Goal: Information Seeking & Learning: Check status

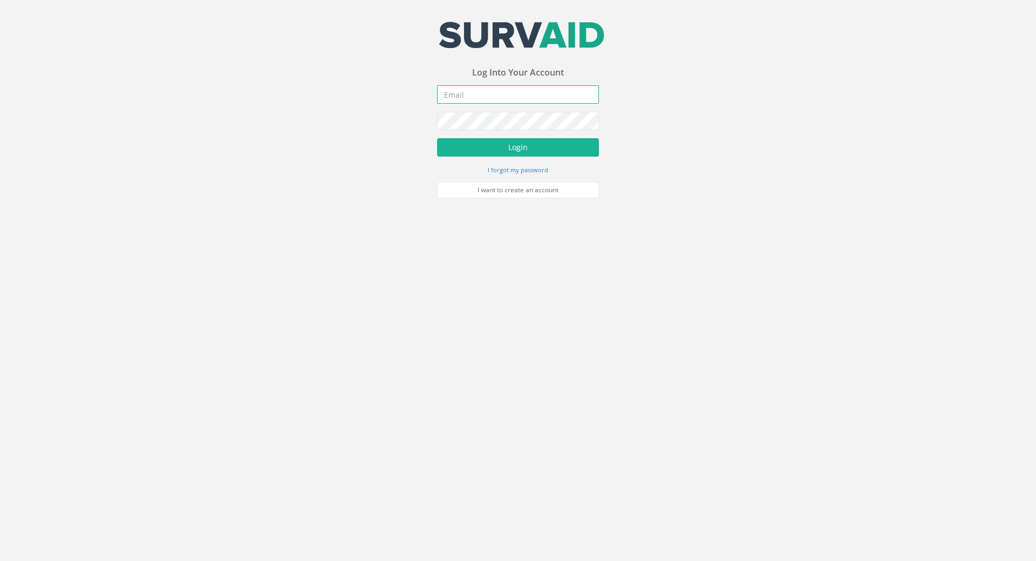
click at [486, 94] on input "email" at bounding box center [518, 94] width 162 height 18
click at [521, 102] on input "email" at bounding box center [518, 94] width 162 height 18
paste input "alan.kelly@apexsurveys.ie"
type input "alan.kelly@apexsurveys.ie"
click at [507, 143] on button "Login" at bounding box center [518, 147] width 162 height 18
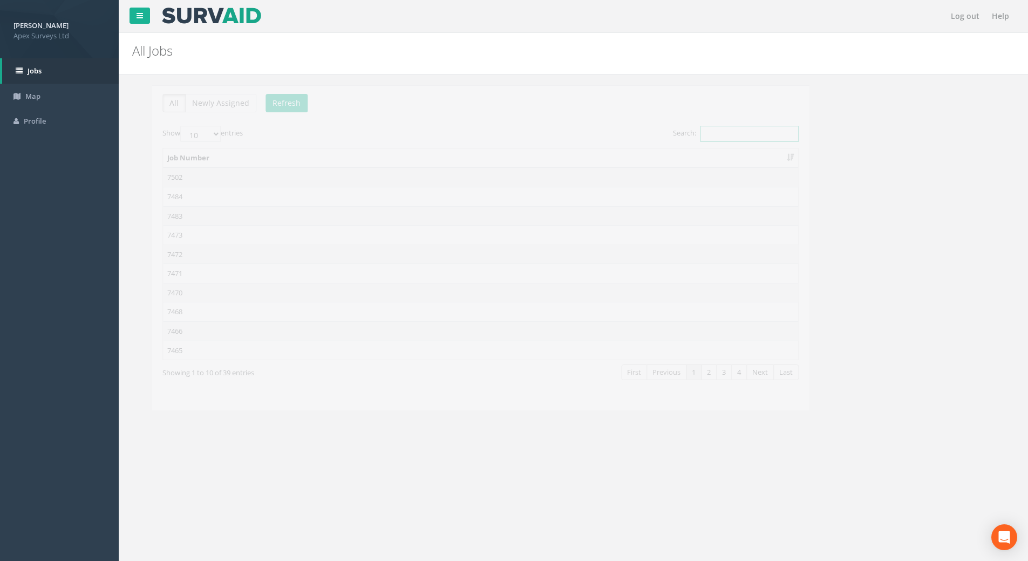
click at [728, 127] on input "Search:" at bounding box center [730, 134] width 99 height 16
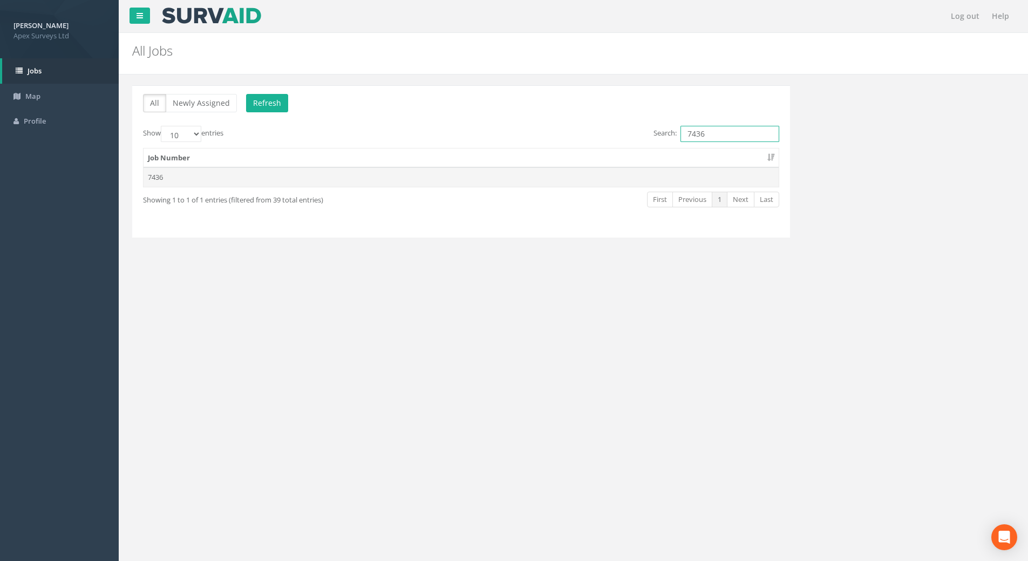
type input "7436"
click at [171, 178] on td "7436" at bounding box center [461, 176] width 635 height 19
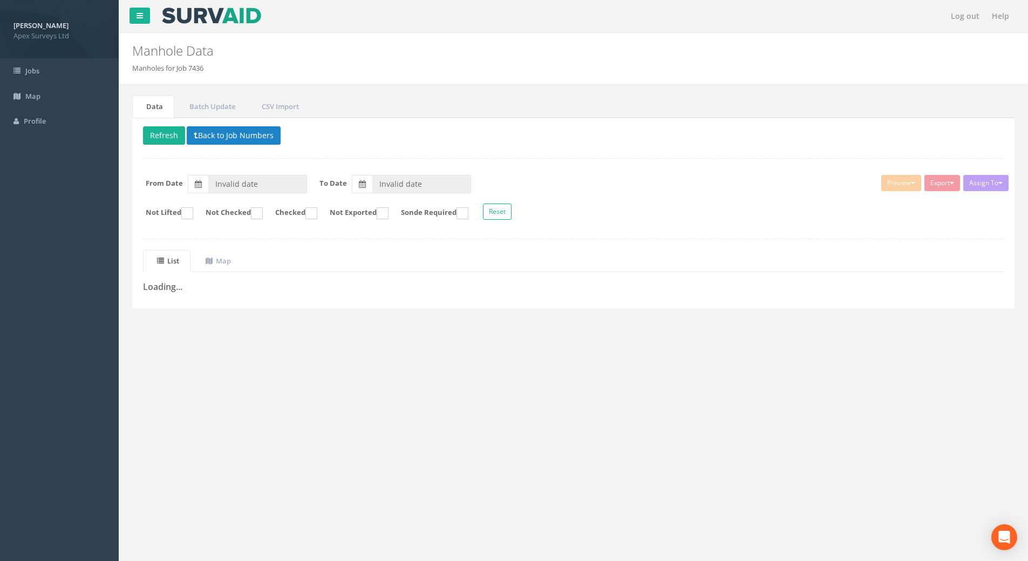
type input "18/09/2025"
type input "30/09/2025"
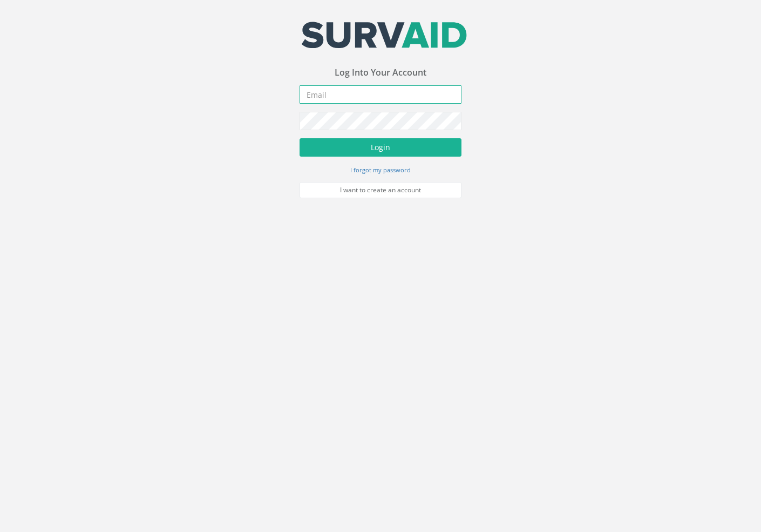
click at [365, 98] on input "email" at bounding box center [381, 94] width 162 height 18
paste input "alan.kelly@apexsurveys.ie"
type input "alan.kelly@apexsurveys.ie"
click at [300, 138] on button "Login" at bounding box center [381, 147] width 162 height 18
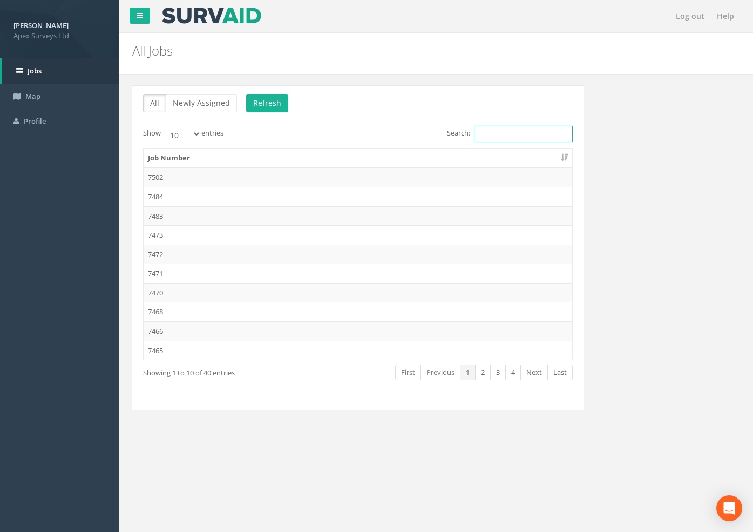
click at [501, 131] on input "Search:" at bounding box center [523, 134] width 99 height 16
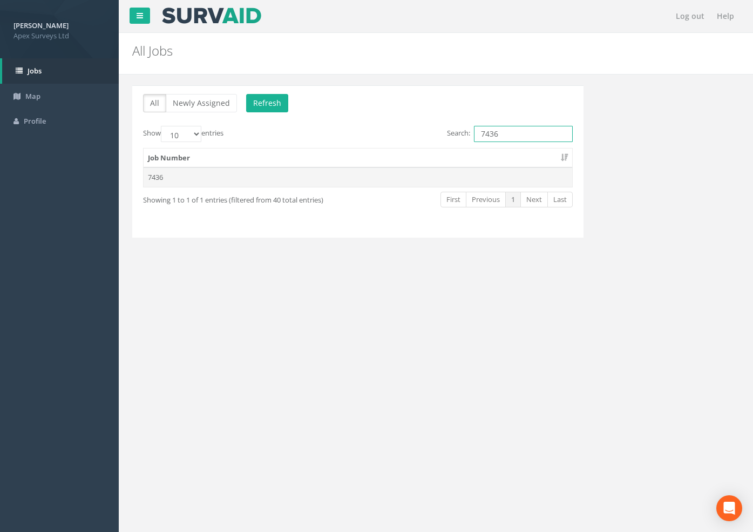
type input "7436"
click at [165, 174] on td "7436" at bounding box center [358, 176] width 429 height 19
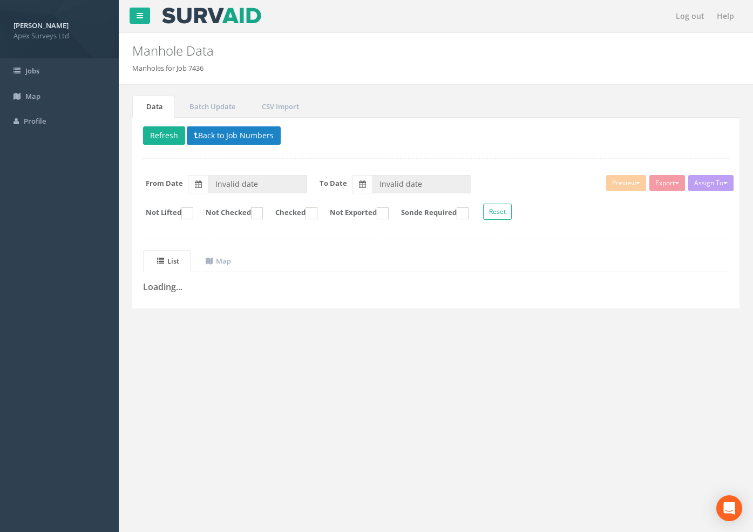
type input "18/09/2025"
type input "30/09/2025"
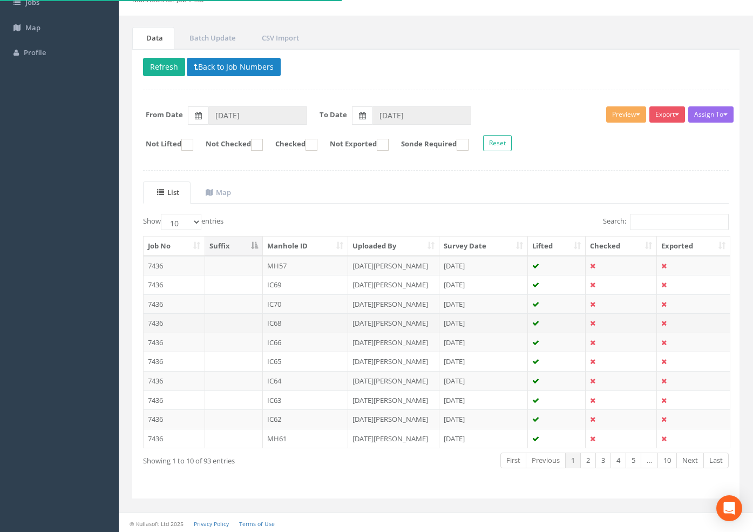
scroll to position [70, 0]
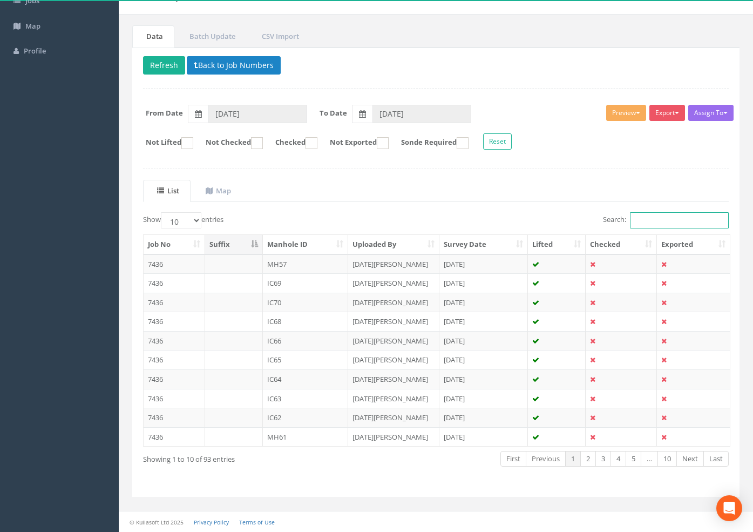
click at [661, 223] on input "Search:" at bounding box center [679, 220] width 99 height 16
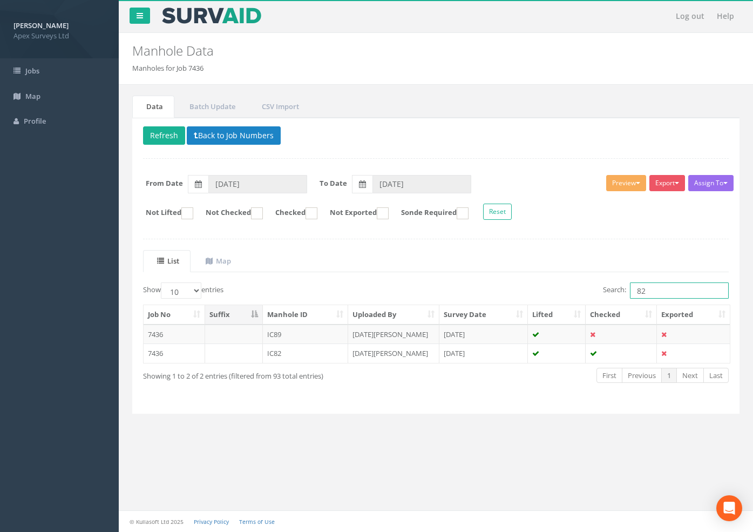
scroll to position [0, 0]
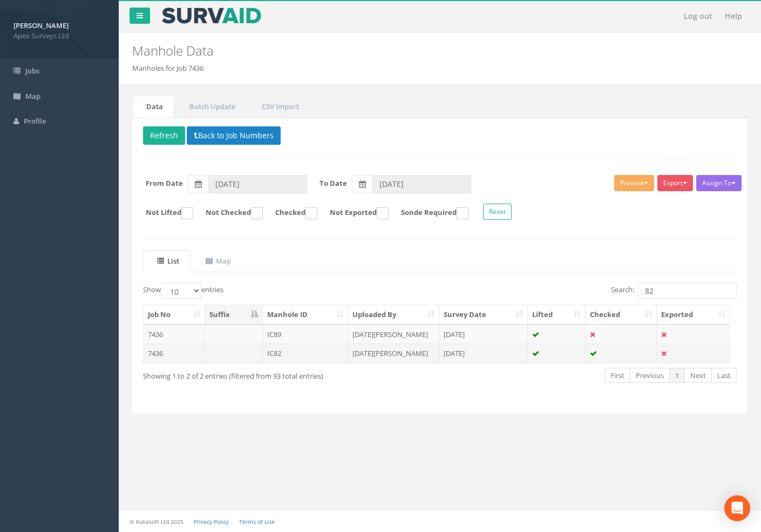
click at [162, 353] on td "7436" at bounding box center [175, 352] width 62 height 19
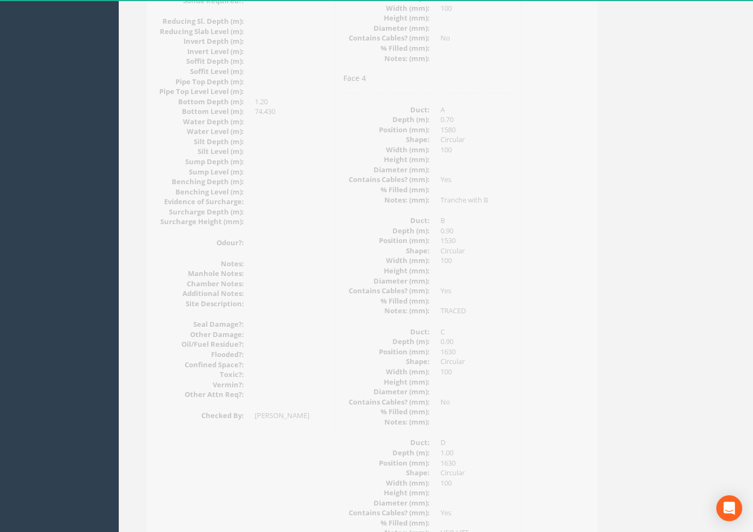
scroll to position [1271, 0]
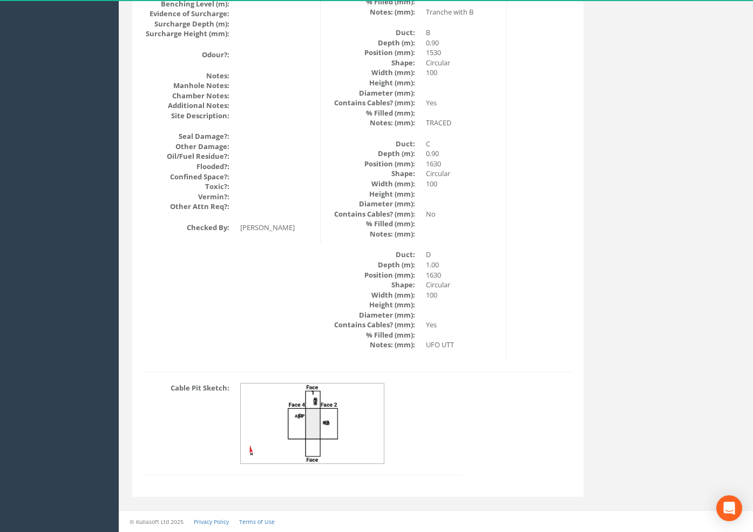
click at [315, 407] on img at bounding box center [313, 423] width 144 height 80
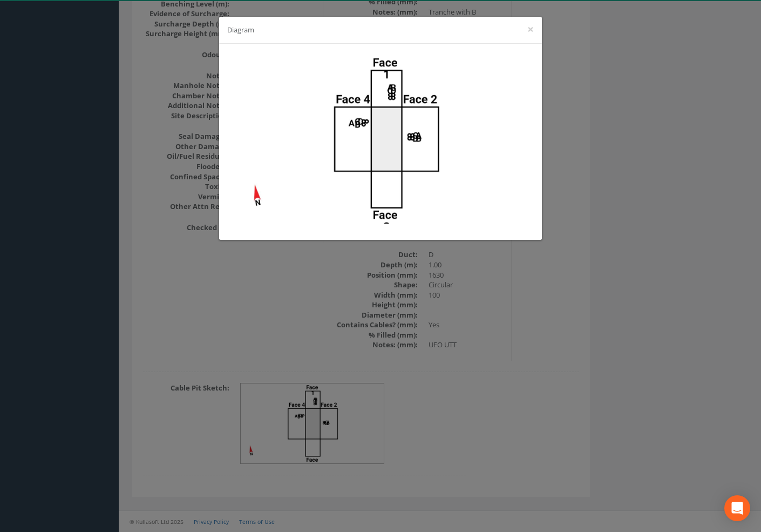
click at [525, 25] on div "Diagram ×" at bounding box center [380, 30] width 323 height 27
click at [533, 26] on button "×" at bounding box center [530, 29] width 6 height 11
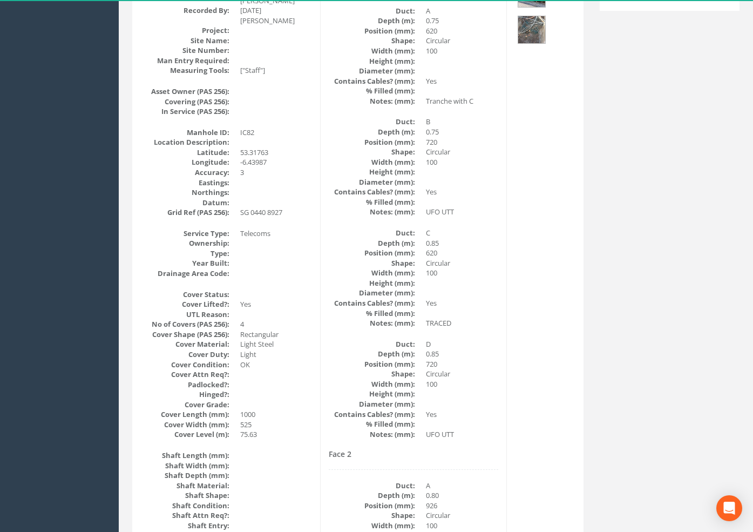
scroll to position [0, 0]
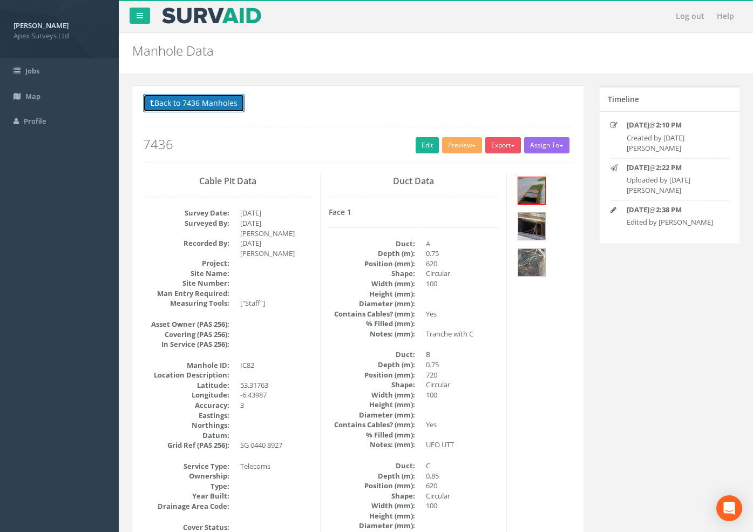
click at [208, 99] on button "Back to 7436 Manholes" at bounding box center [193, 103] width 101 height 18
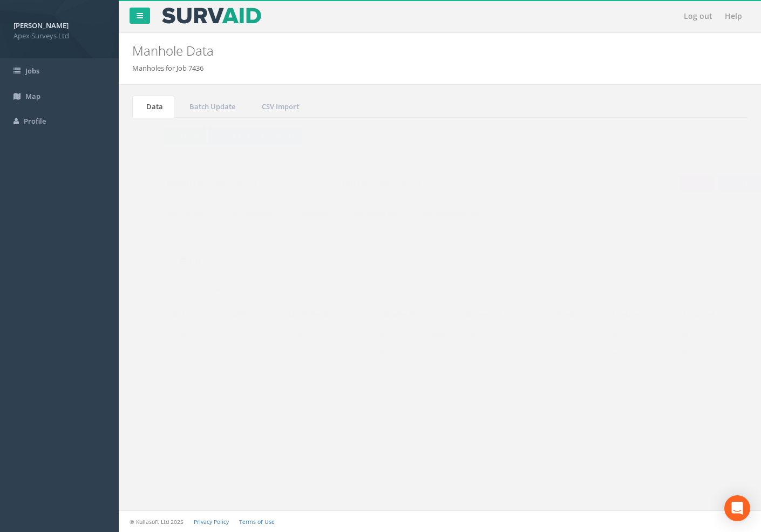
click at [441, 288] on div "Search: 82" at bounding box center [592, 291] width 305 height 19
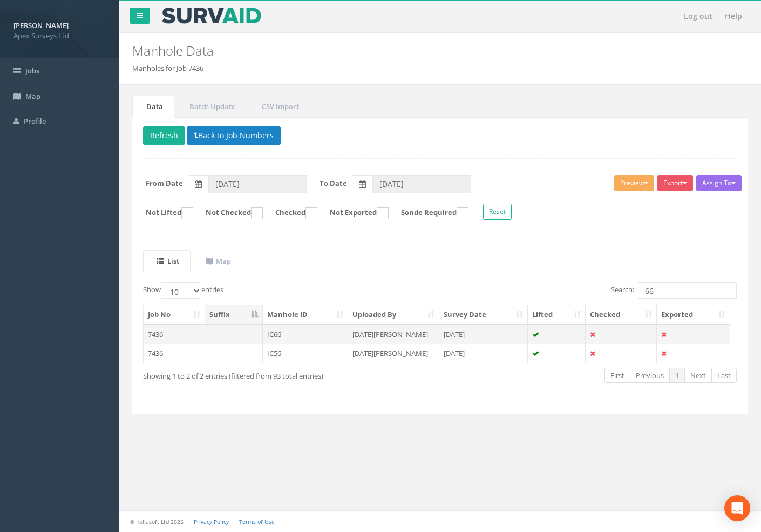
click at [152, 331] on td "7436" at bounding box center [175, 333] width 62 height 19
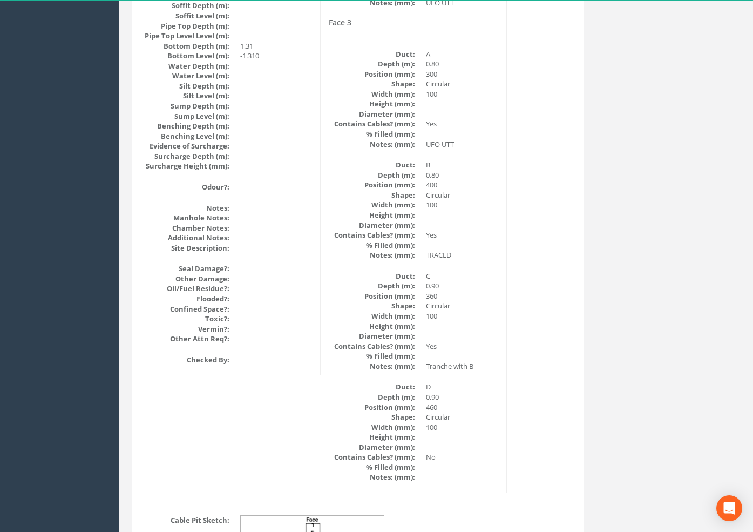
scroll to position [1271, 0]
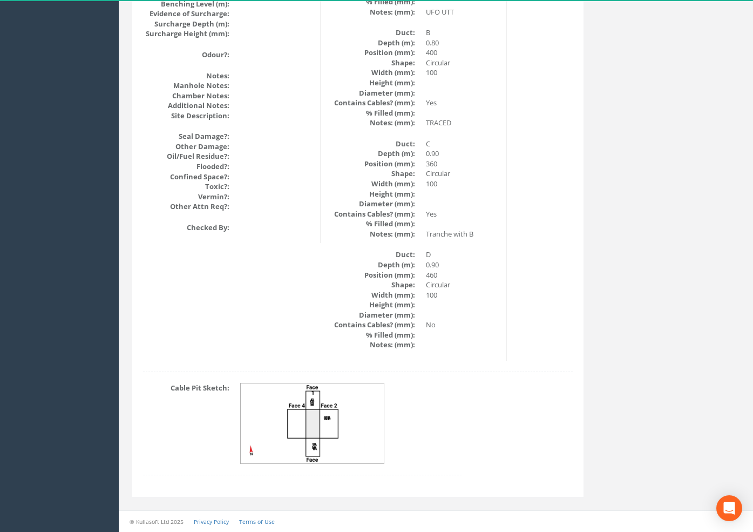
click at [329, 430] on img at bounding box center [313, 423] width 144 height 80
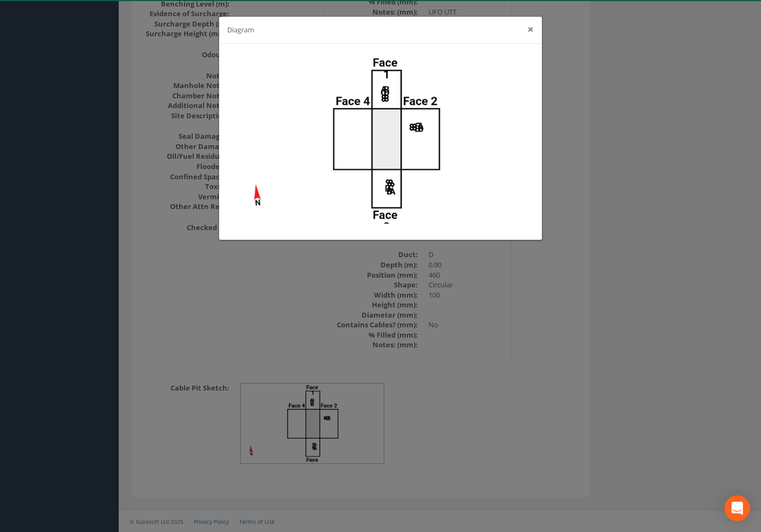
drag, startPoint x: 528, startPoint y: 31, endPoint x: 499, endPoint y: 74, distance: 51.8
click at [528, 31] on button "×" at bounding box center [530, 29] width 6 height 11
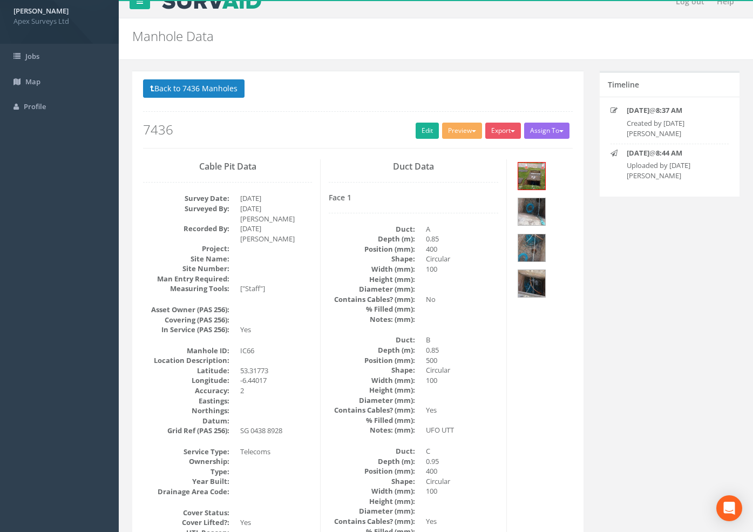
scroll to position [0, 0]
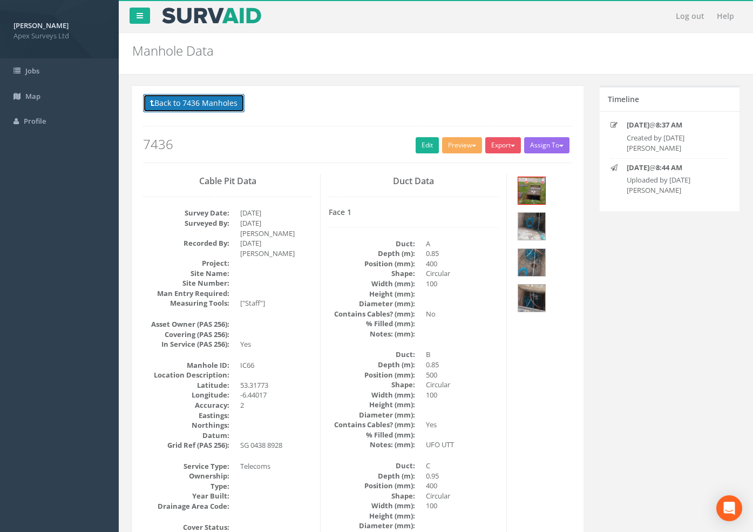
click at [191, 94] on button "Back to 7436 Manholes" at bounding box center [193, 103] width 101 height 18
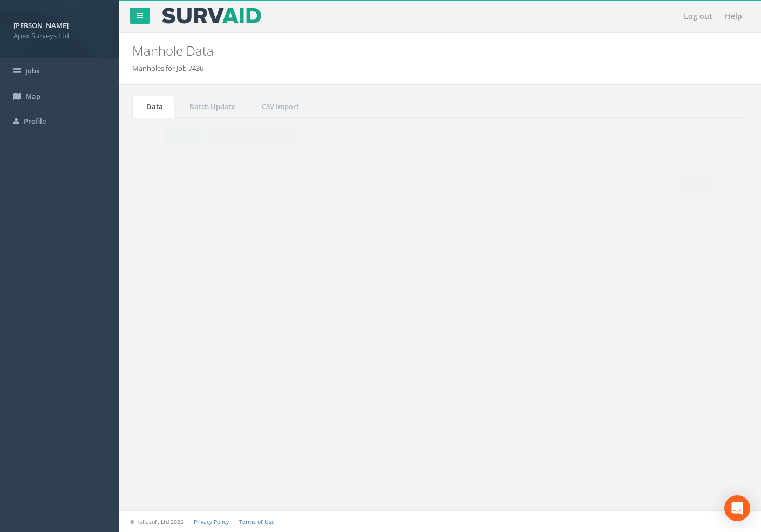
click at [663, 287] on input "66" at bounding box center [687, 290] width 99 height 16
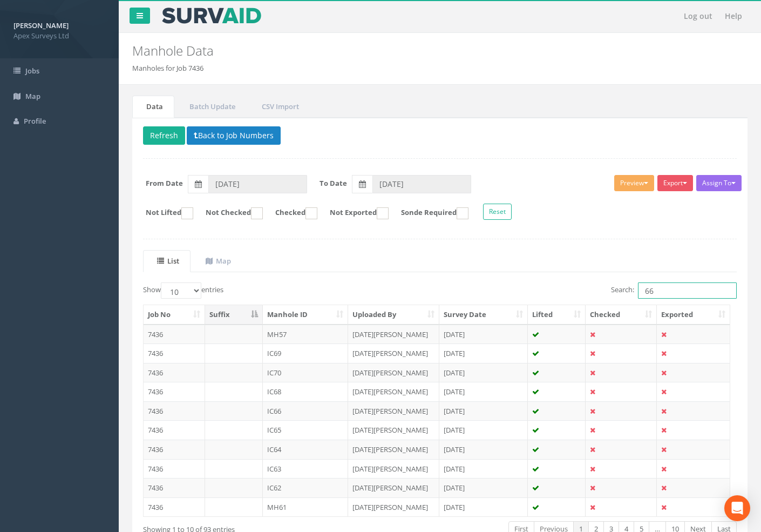
type input "6"
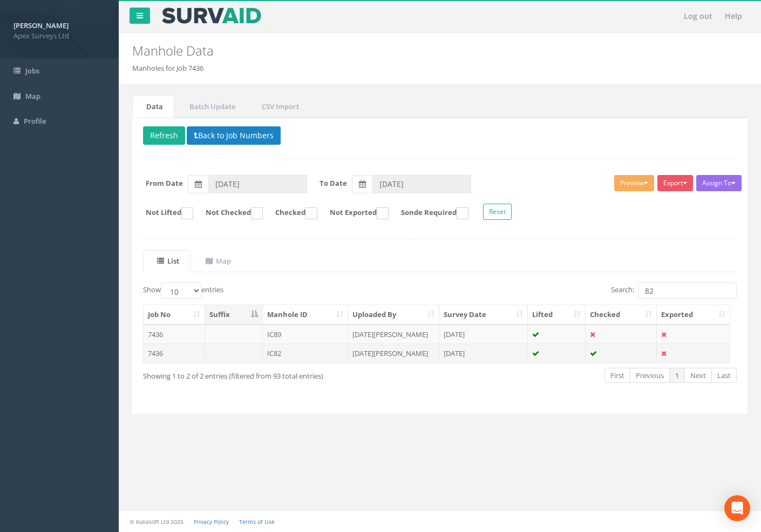
click at [158, 352] on td "7436" at bounding box center [175, 352] width 62 height 19
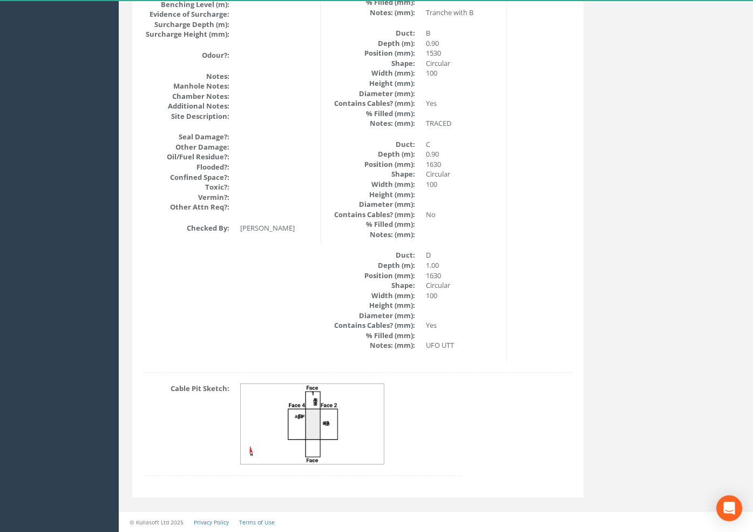
scroll to position [1271, 0]
click at [305, 429] on img at bounding box center [313, 423] width 144 height 80
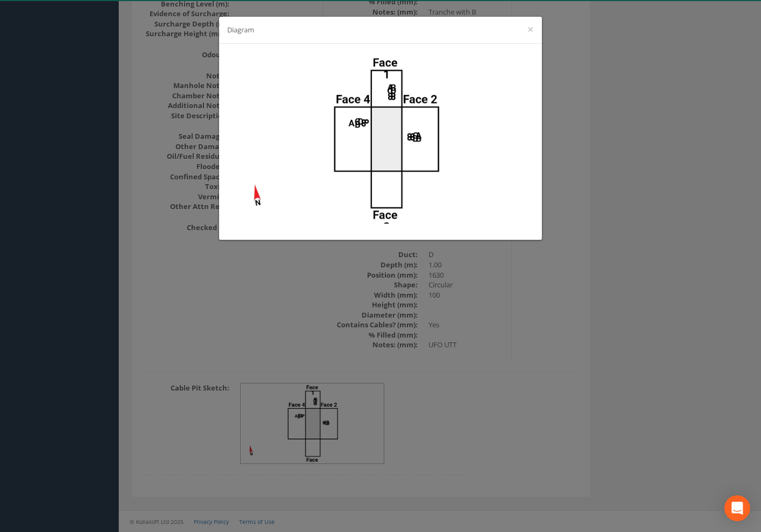
click at [630, 125] on div "Diagram ×" at bounding box center [380, 266] width 761 height 532
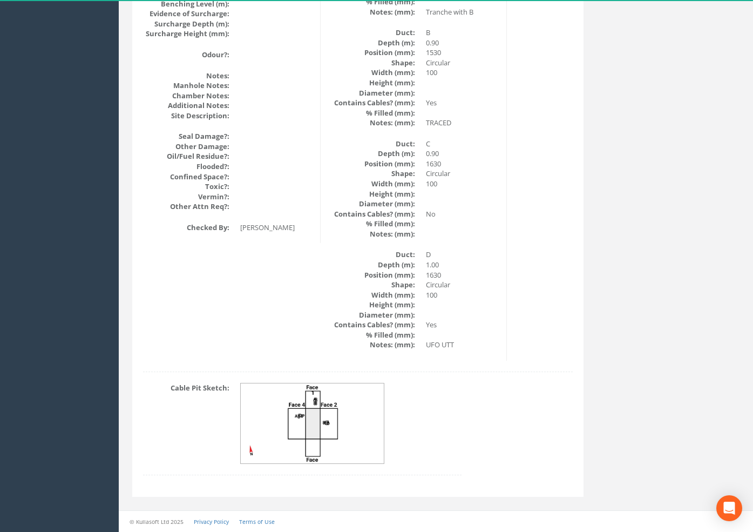
click at [336, 427] on img at bounding box center [313, 423] width 144 height 80
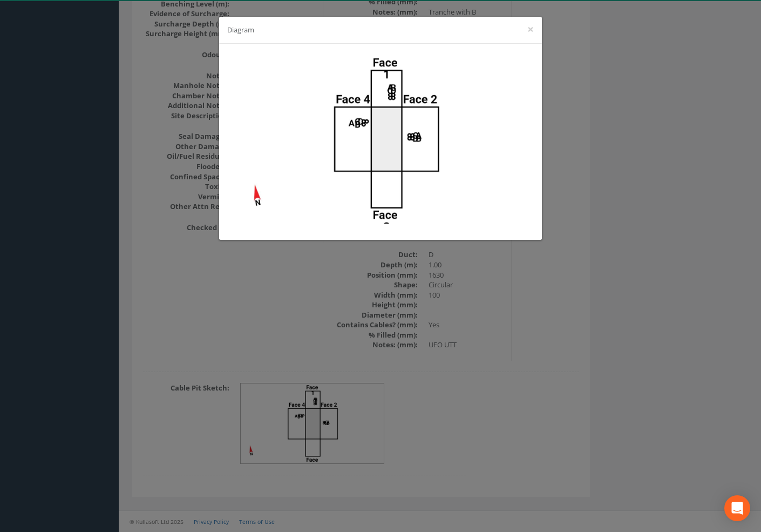
click at [685, 69] on div "Diagram ×" at bounding box center [380, 266] width 761 height 532
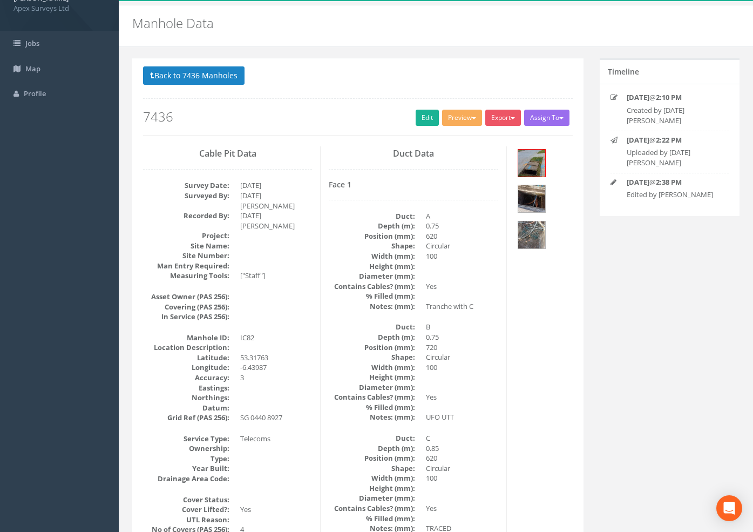
scroll to position [0, 0]
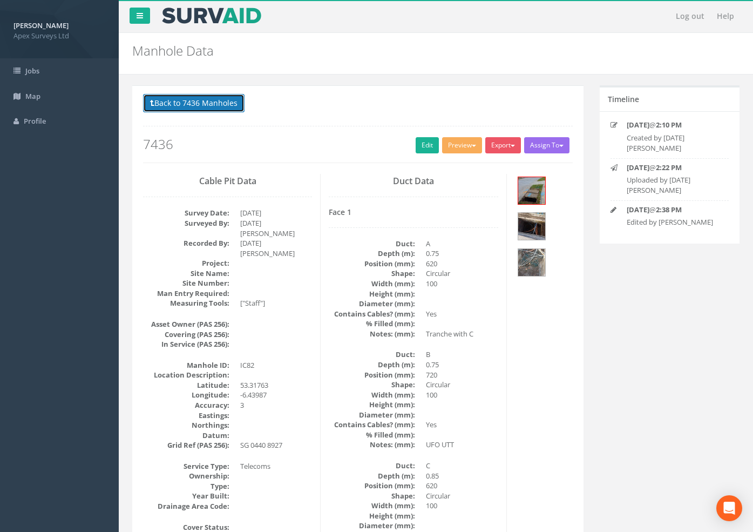
click at [172, 99] on button "Back to 7436 Manholes" at bounding box center [193, 103] width 101 height 18
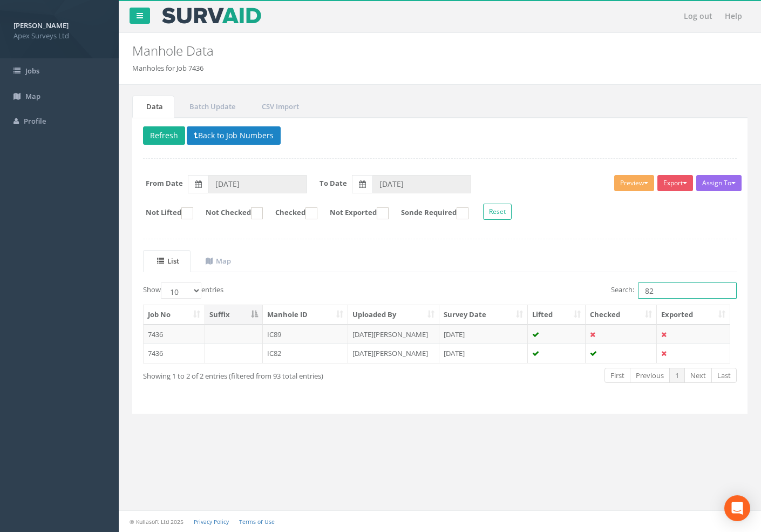
drag, startPoint x: 653, startPoint y: 293, endPoint x: 452, endPoint y: 275, distance: 201.6
click at [538, 289] on div "Search: 82" at bounding box center [592, 291] width 289 height 19
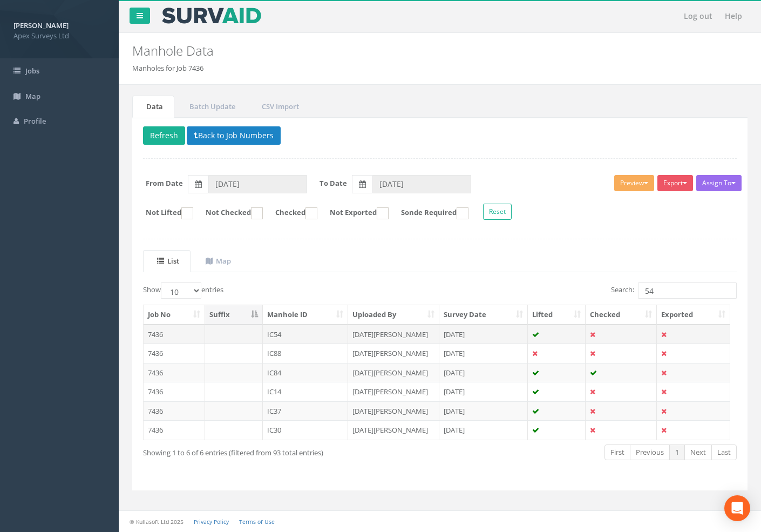
click at [157, 336] on td "7436" at bounding box center [175, 333] width 62 height 19
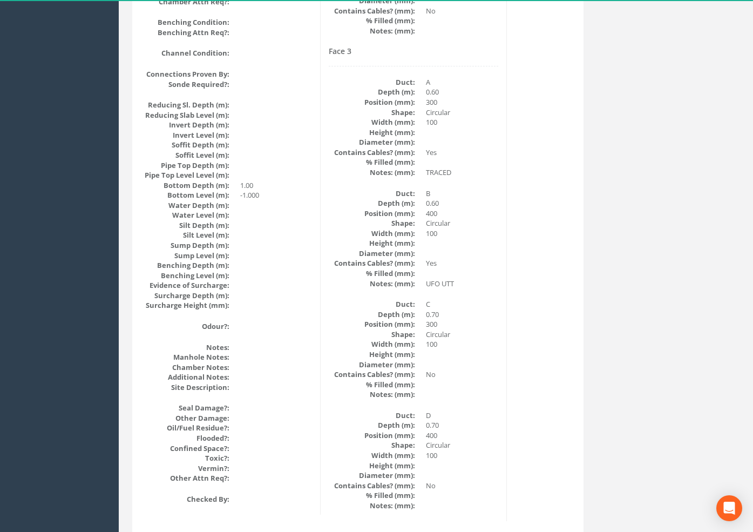
scroll to position [1159, 0]
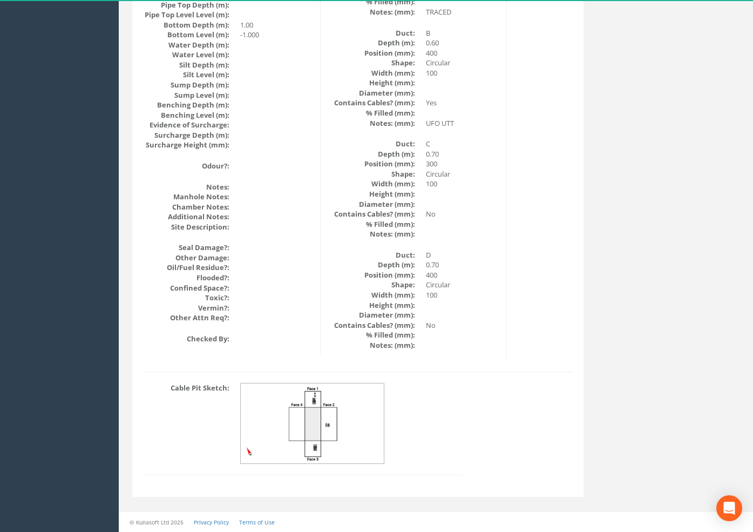
click at [302, 406] on img at bounding box center [313, 423] width 144 height 80
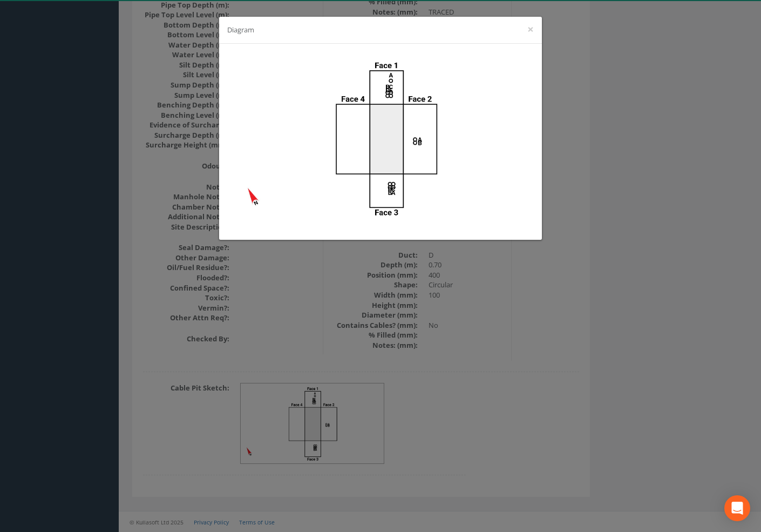
click at [675, 87] on div "Diagram ×" at bounding box center [380, 266] width 761 height 532
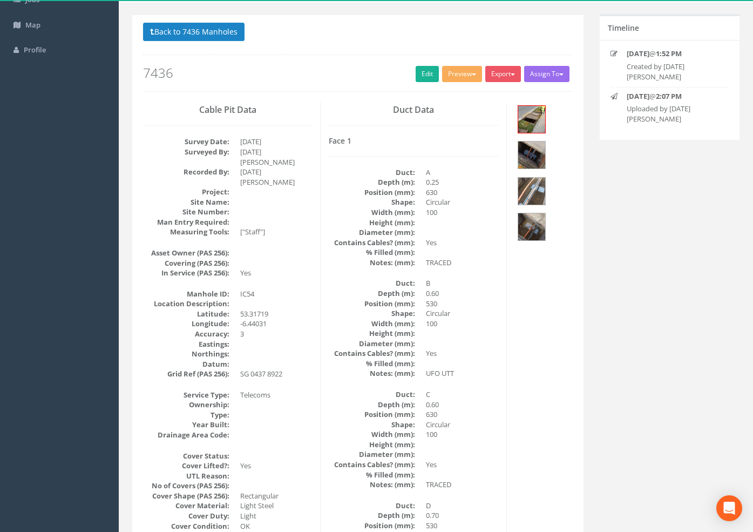
scroll to position [0, 0]
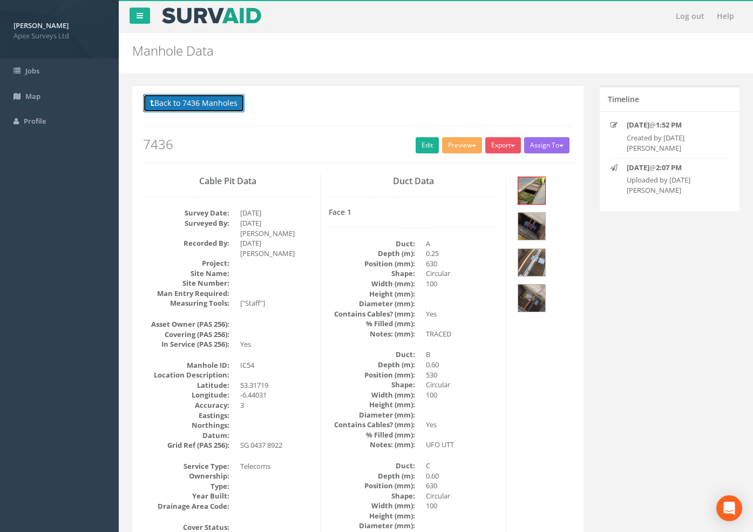
click at [169, 103] on button "Back to 7436 Manholes" at bounding box center [193, 103] width 101 height 18
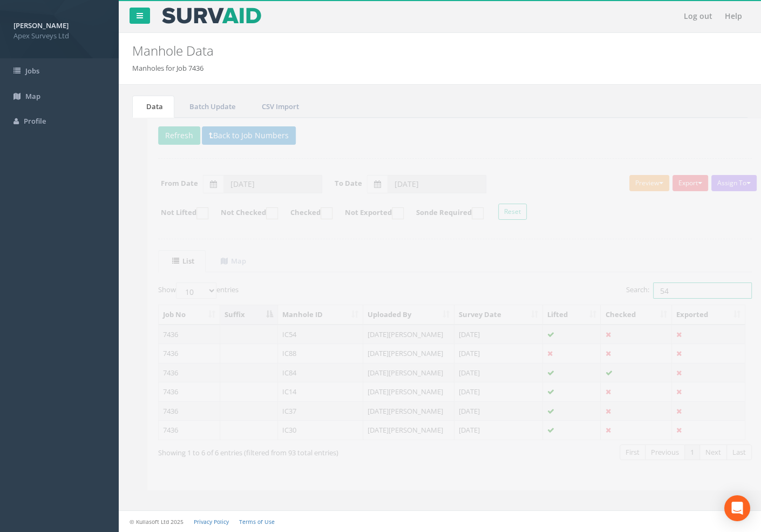
drag, startPoint x: 652, startPoint y: 294, endPoint x: 595, endPoint y: 294, distance: 57.2
click at [599, 294] on div "Search: 54" at bounding box center [592, 291] width 289 height 19
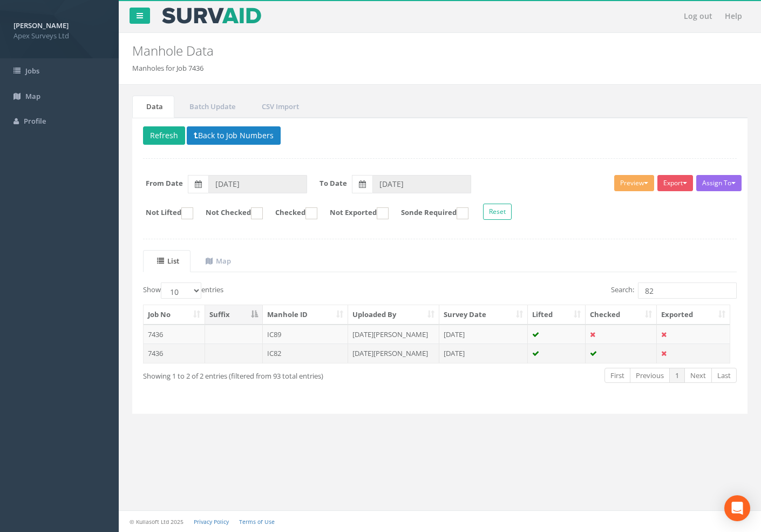
click at [159, 352] on td "7436" at bounding box center [175, 352] width 62 height 19
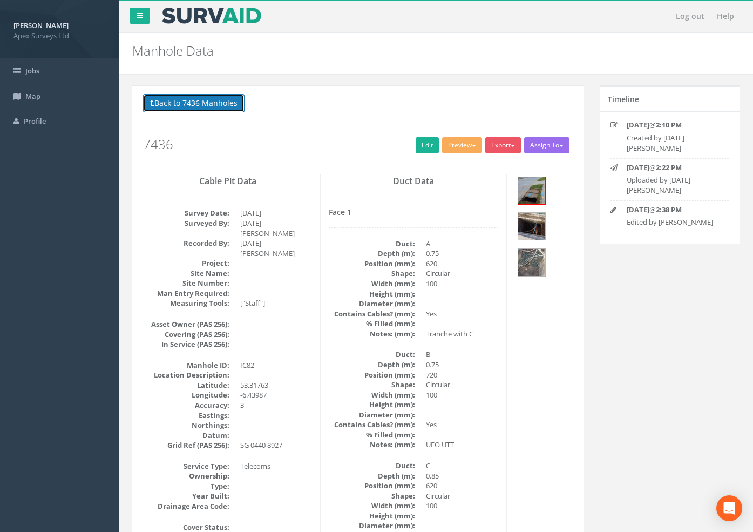
drag, startPoint x: 216, startPoint y: 96, endPoint x: 229, endPoint y: 99, distance: 13.2
click at [216, 96] on button "Back to 7436 Manholes" at bounding box center [193, 103] width 101 height 18
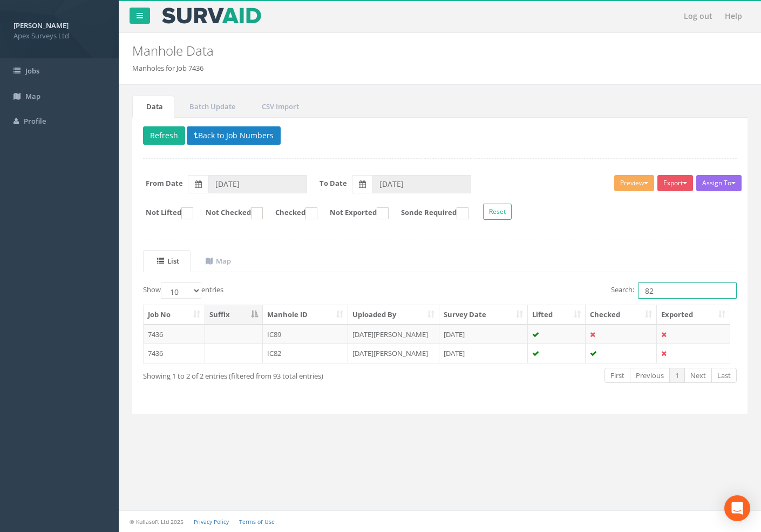
drag, startPoint x: 670, startPoint y: 291, endPoint x: 512, endPoint y: 298, distance: 158.3
click at [528, 297] on div "Search: 82" at bounding box center [592, 291] width 289 height 19
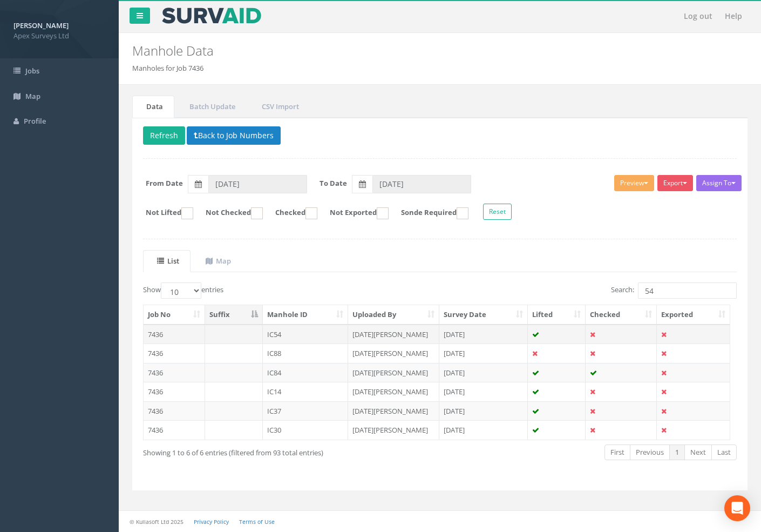
click at [151, 334] on td "7436" at bounding box center [175, 333] width 62 height 19
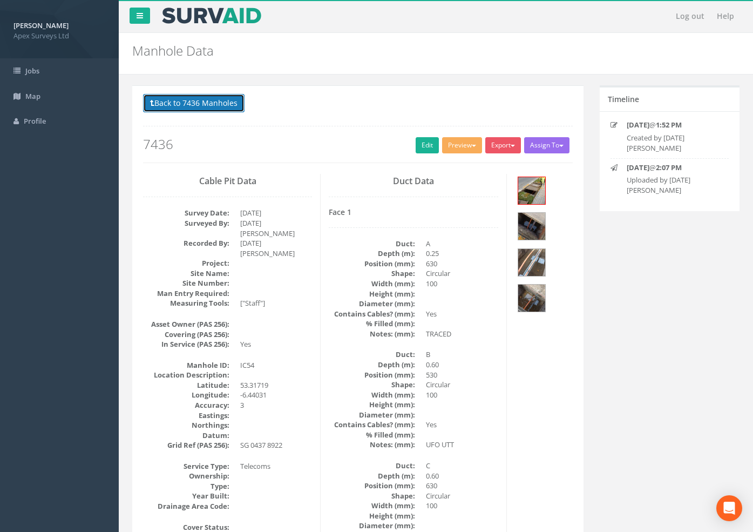
click at [182, 100] on button "Back to 7436 Manholes" at bounding box center [193, 103] width 101 height 18
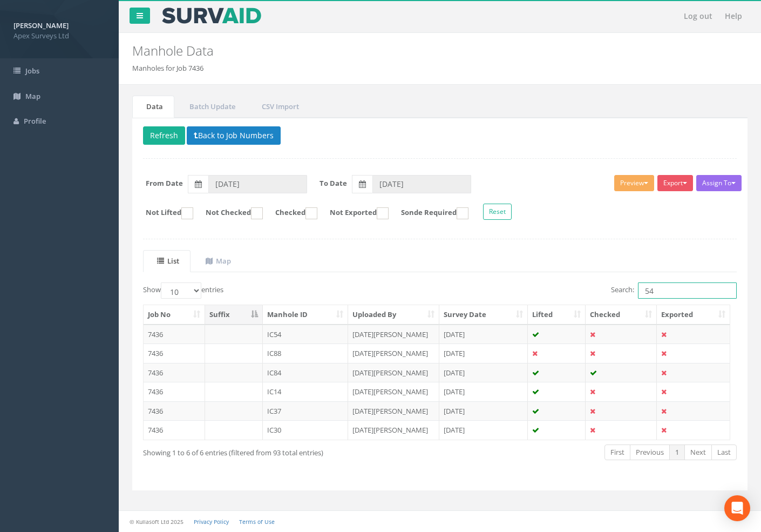
drag, startPoint x: 653, startPoint y: 288, endPoint x: 535, endPoint y: 291, distance: 117.7
click at [540, 293] on div "Search: 54" at bounding box center [592, 291] width 289 height 19
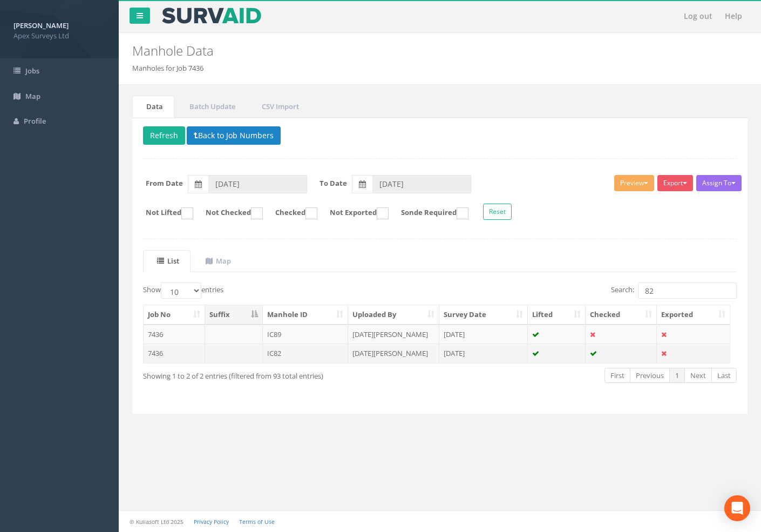
click at [152, 357] on td "7436" at bounding box center [175, 352] width 62 height 19
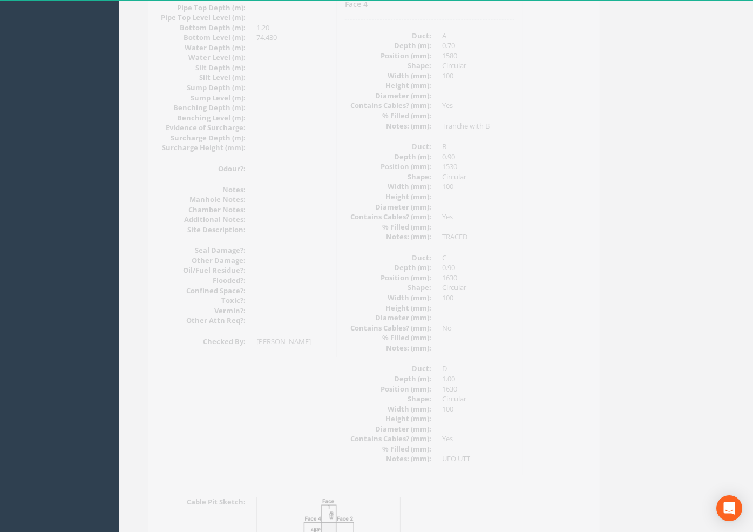
scroll to position [1271, 0]
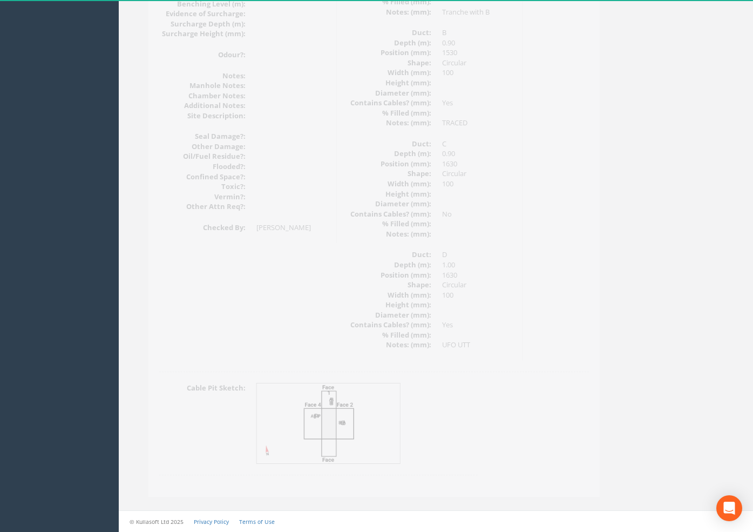
click at [330, 412] on img at bounding box center [313, 423] width 144 height 80
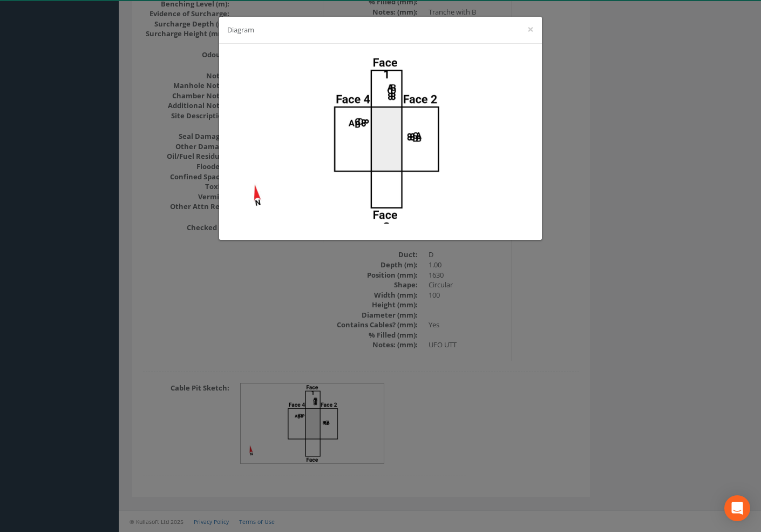
drag, startPoint x: 631, startPoint y: 146, endPoint x: 627, endPoint y: 132, distance: 15.2
click at [628, 137] on div "Diagram ×" at bounding box center [380, 266] width 761 height 532
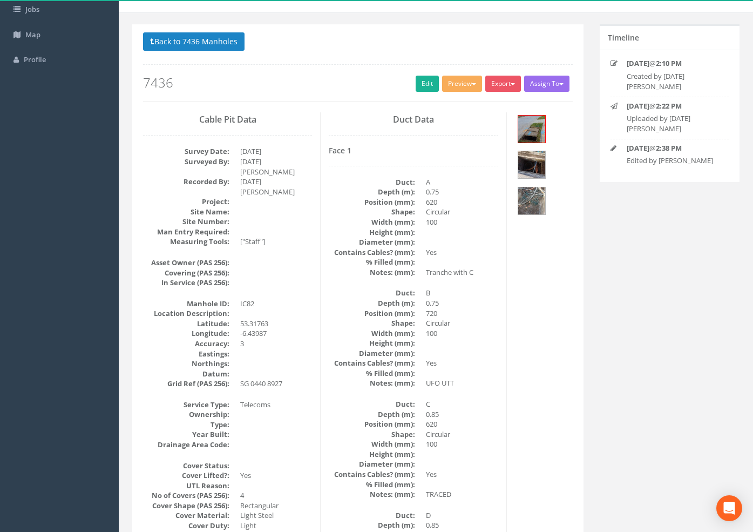
scroll to position [0, 0]
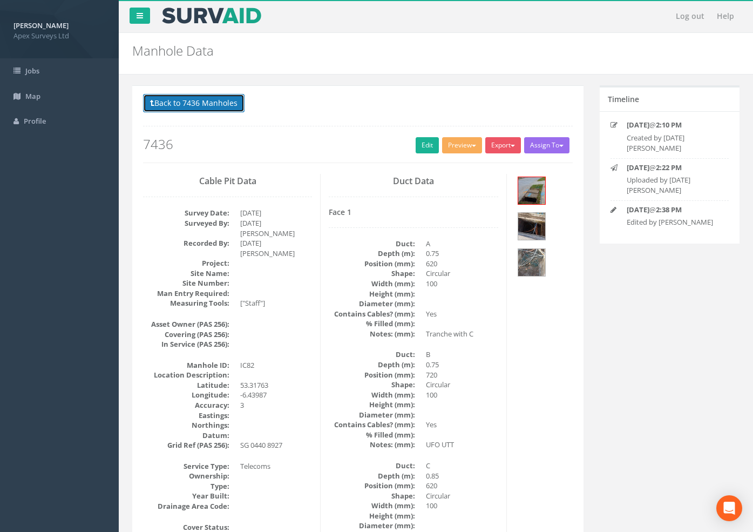
click at [182, 109] on button "Back to 7436 Manholes" at bounding box center [193, 103] width 101 height 18
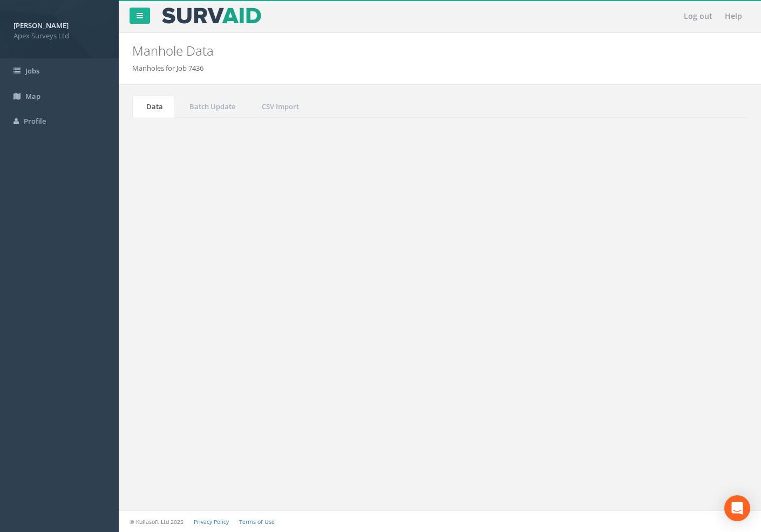
click at [667, 288] on input "82" at bounding box center [687, 290] width 99 height 16
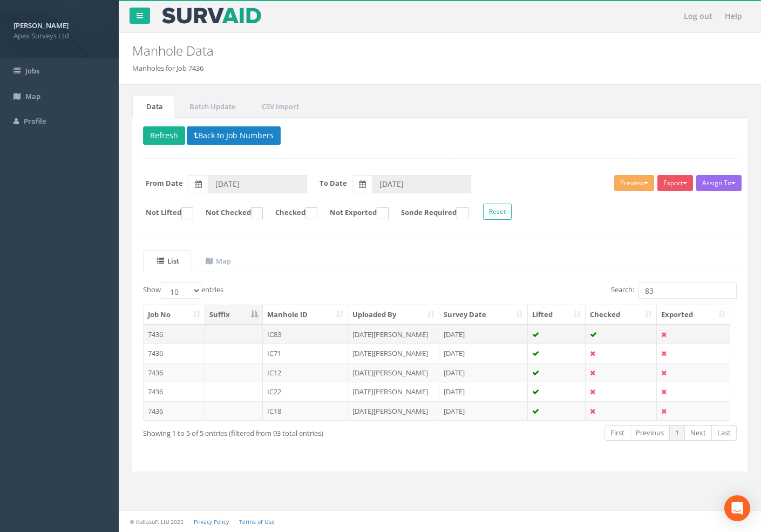
click at [171, 338] on td "7436" at bounding box center [175, 333] width 62 height 19
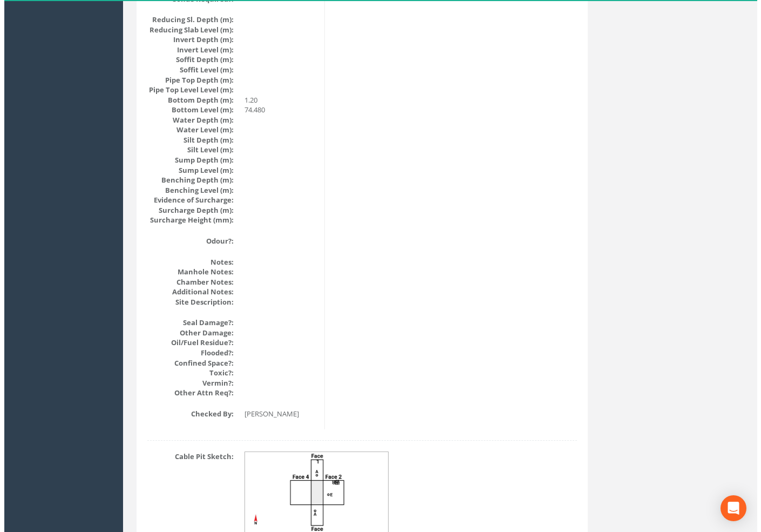
scroll to position [1133, 0]
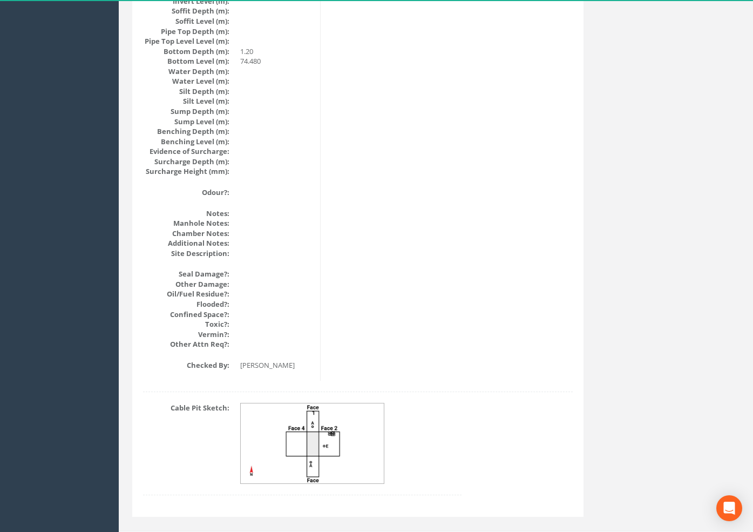
click at [307, 436] on img at bounding box center [313, 443] width 144 height 80
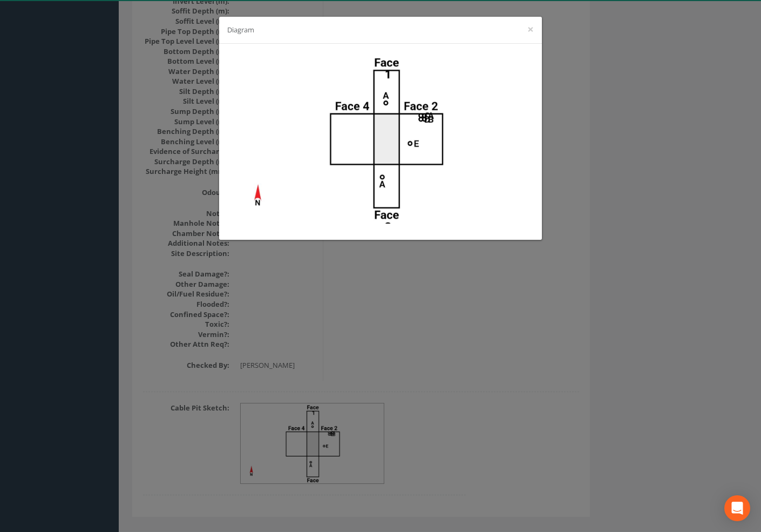
drag, startPoint x: 615, startPoint y: 209, endPoint x: 608, endPoint y: 209, distance: 7.6
click at [615, 209] on div "Diagram ×" at bounding box center [380, 266] width 761 height 532
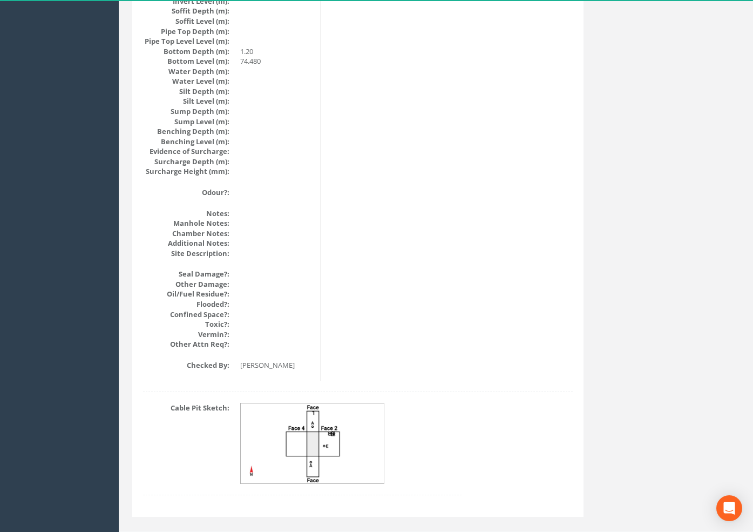
click at [339, 424] on img at bounding box center [313, 443] width 144 height 80
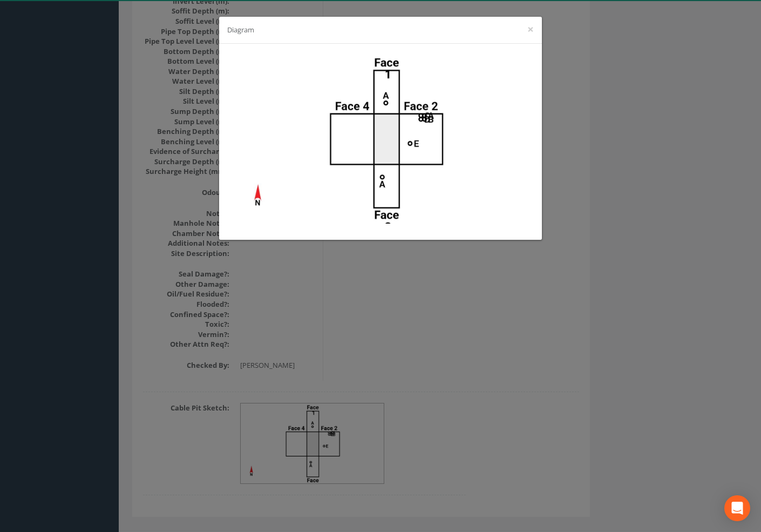
click at [571, 303] on div "Diagram ×" at bounding box center [380, 266] width 761 height 532
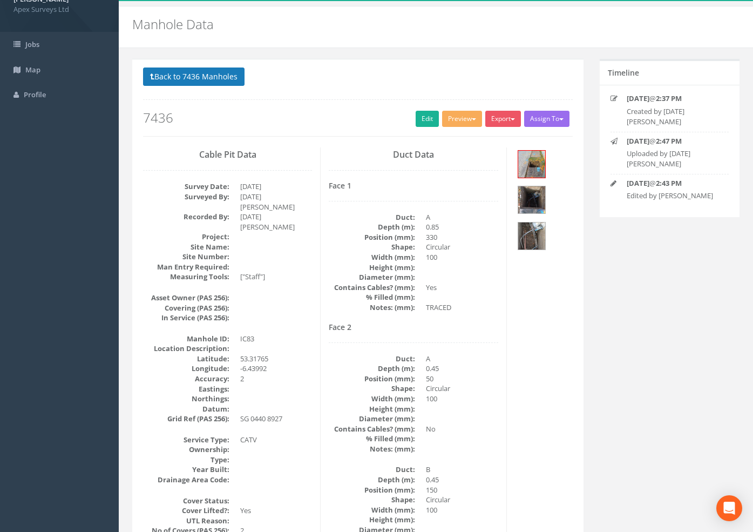
scroll to position [0, 0]
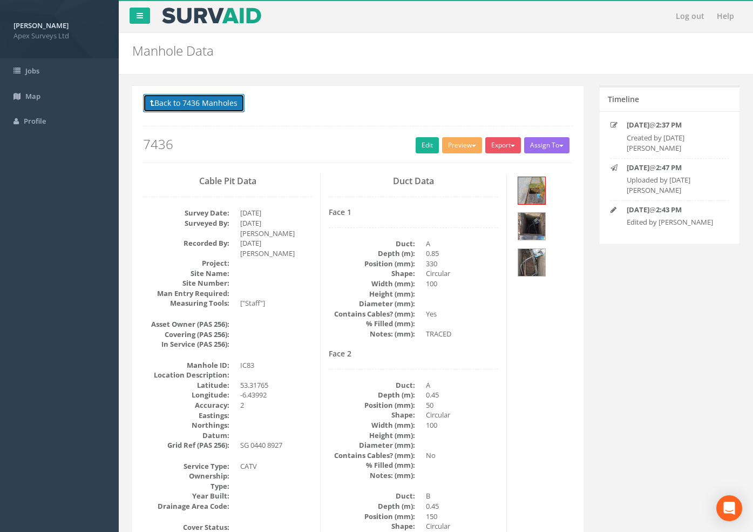
click at [222, 102] on button "Back to 7436 Manholes" at bounding box center [193, 103] width 101 height 18
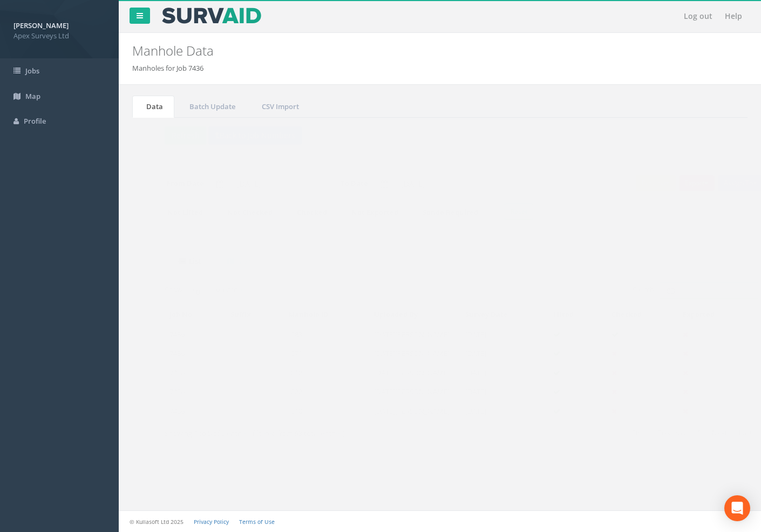
drag, startPoint x: 660, startPoint y: 292, endPoint x: 644, endPoint y: 293, distance: 15.1
click at [644, 293] on input "83" at bounding box center [687, 290] width 99 height 16
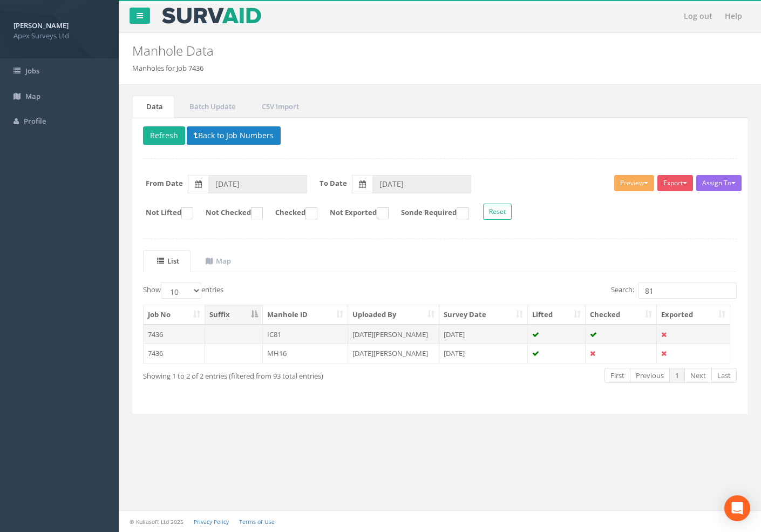
click at [148, 334] on td "7436" at bounding box center [175, 333] width 62 height 19
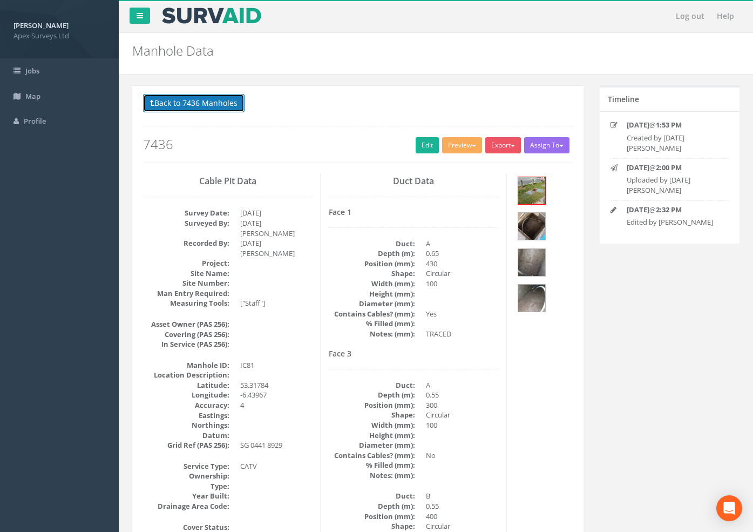
click at [210, 105] on button "Back to 7436 Manholes" at bounding box center [193, 103] width 101 height 18
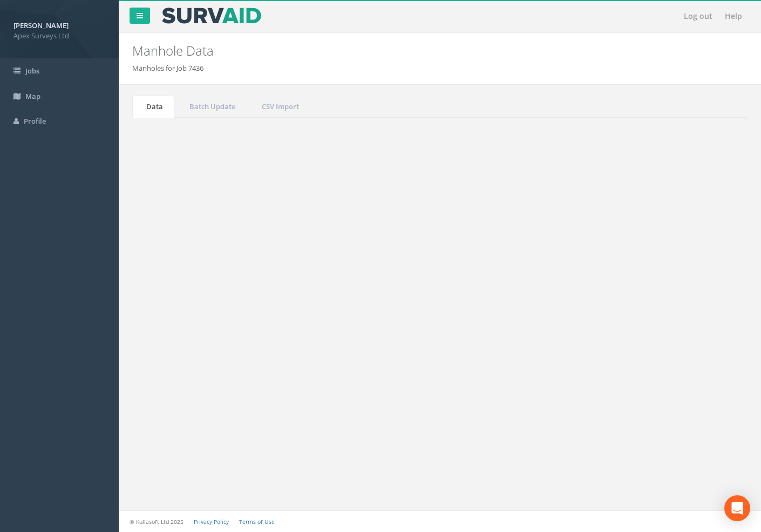
click at [677, 287] on input "81" at bounding box center [687, 290] width 99 height 16
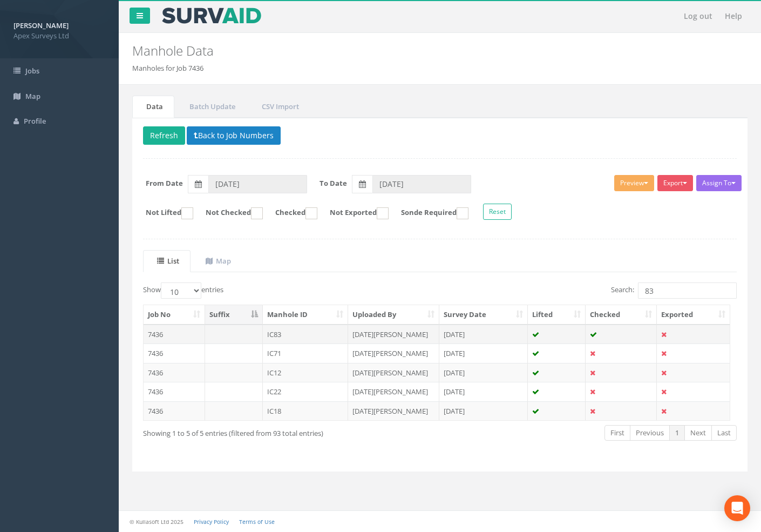
click at [159, 334] on td "7436" at bounding box center [175, 333] width 62 height 19
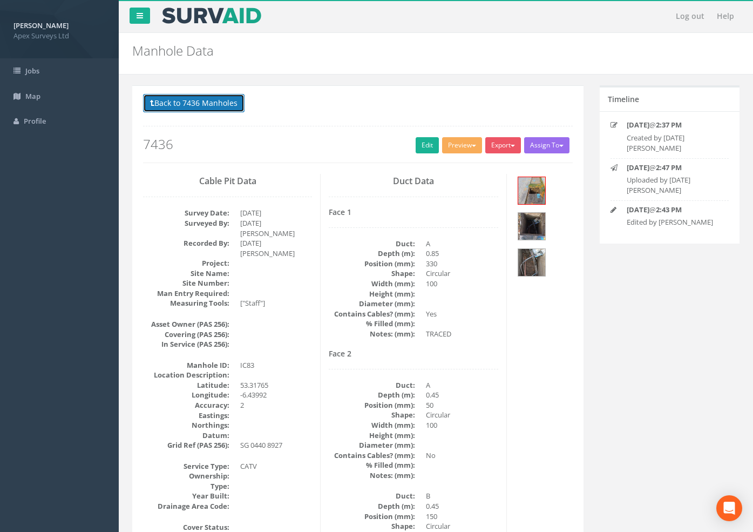
click at [194, 104] on button "Back to 7436 Manholes" at bounding box center [193, 103] width 101 height 18
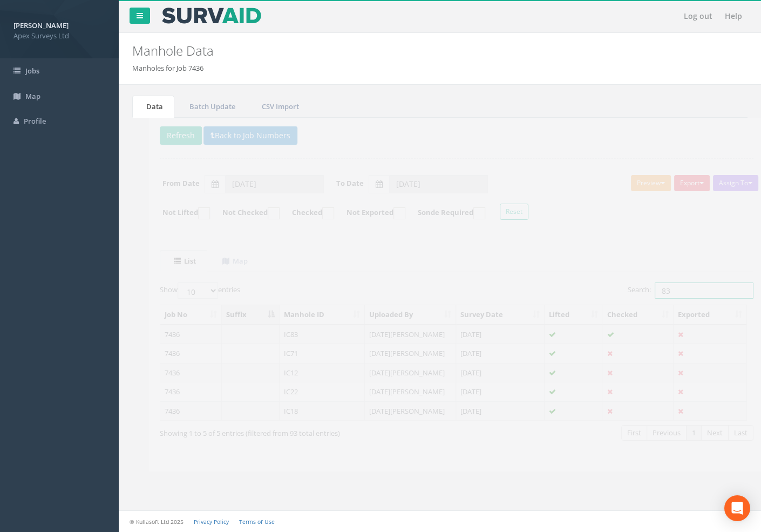
click at [671, 293] on input "83" at bounding box center [687, 290] width 99 height 16
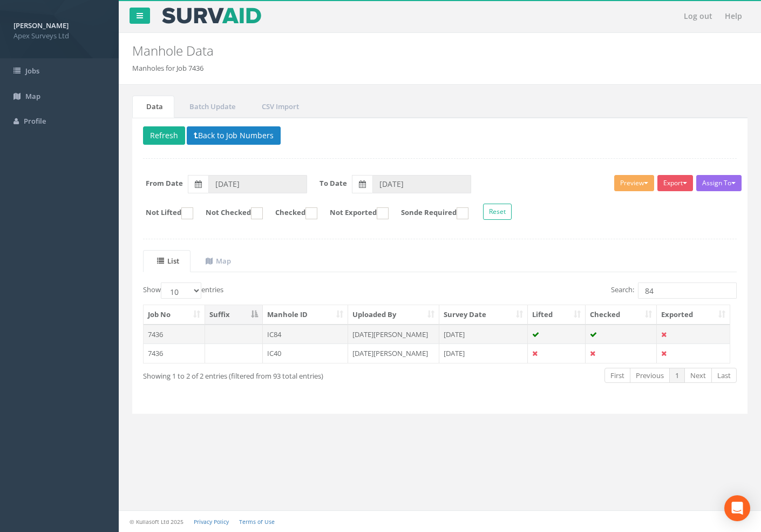
click at [155, 337] on td "7436" at bounding box center [175, 333] width 62 height 19
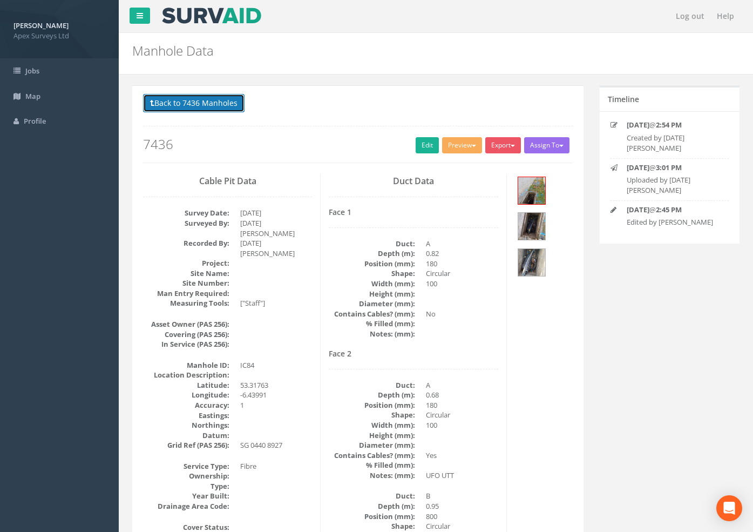
click at [188, 105] on button "Back to 7436 Manholes" at bounding box center [193, 103] width 101 height 18
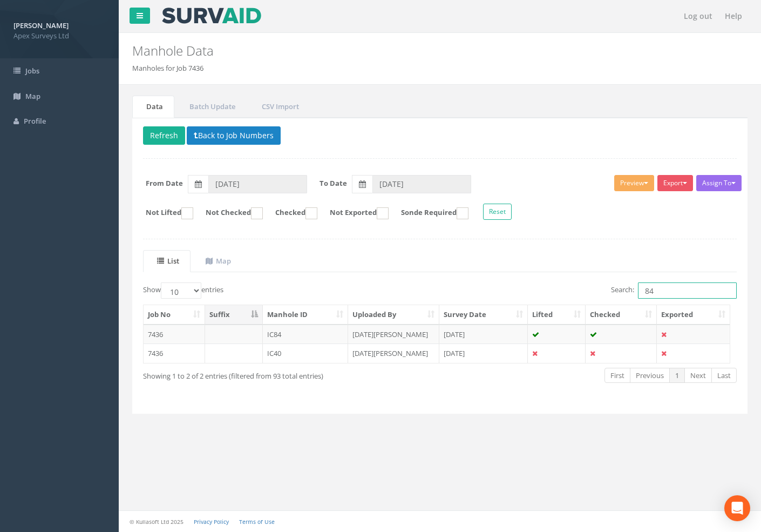
click at [671, 292] on input "84" at bounding box center [687, 290] width 99 height 16
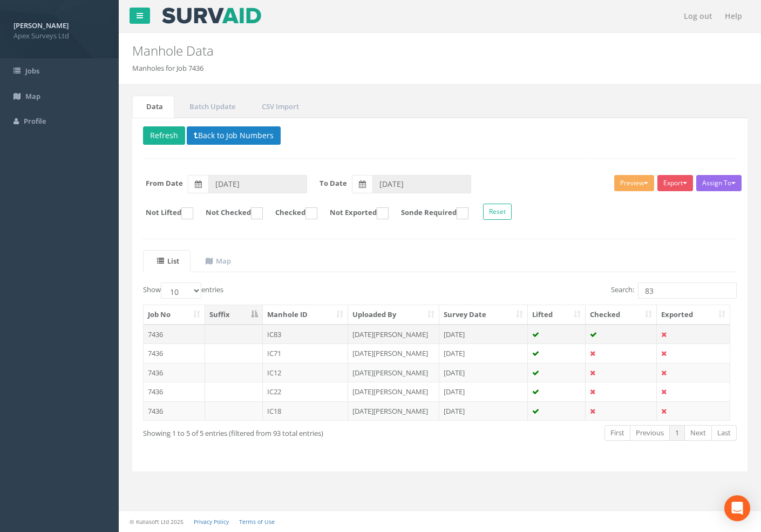
click at [155, 335] on td "7436" at bounding box center [175, 333] width 62 height 19
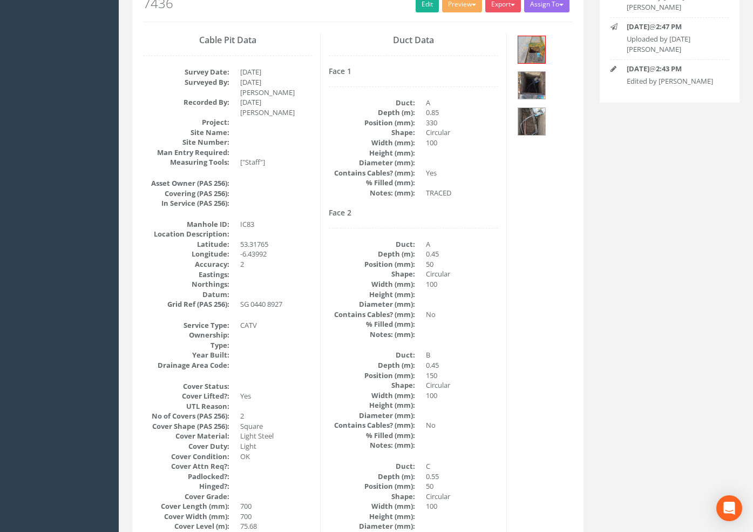
scroll to position [53, 0]
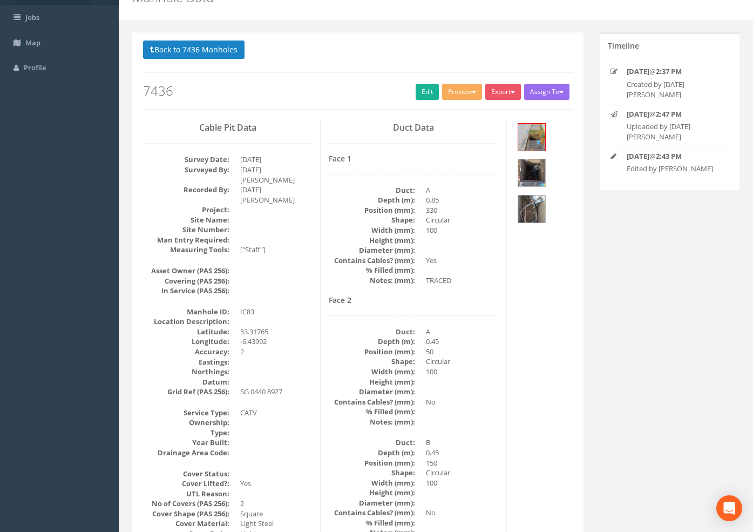
drag, startPoint x: 125, startPoint y: 138, endPoint x: 157, endPoint y: 111, distance: 41.3
click at [218, 49] on button "Back to 7436 Manholes" at bounding box center [193, 49] width 101 height 18
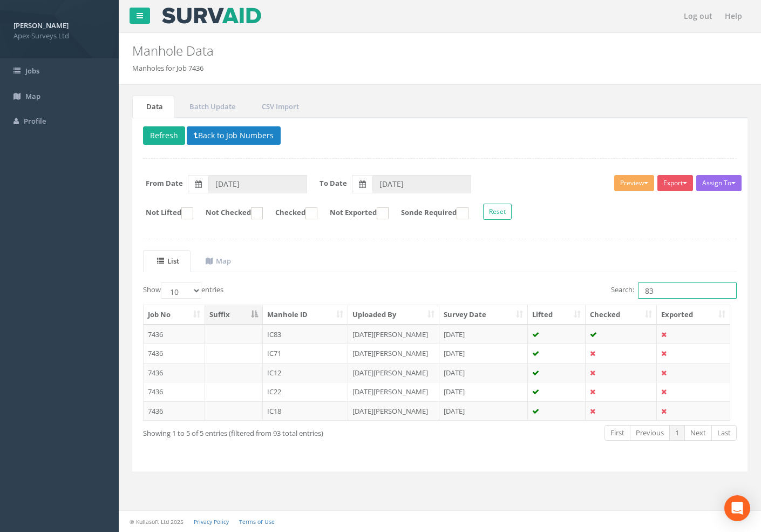
click at [659, 290] on input "83" at bounding box center [687, 290] width 99 height 16
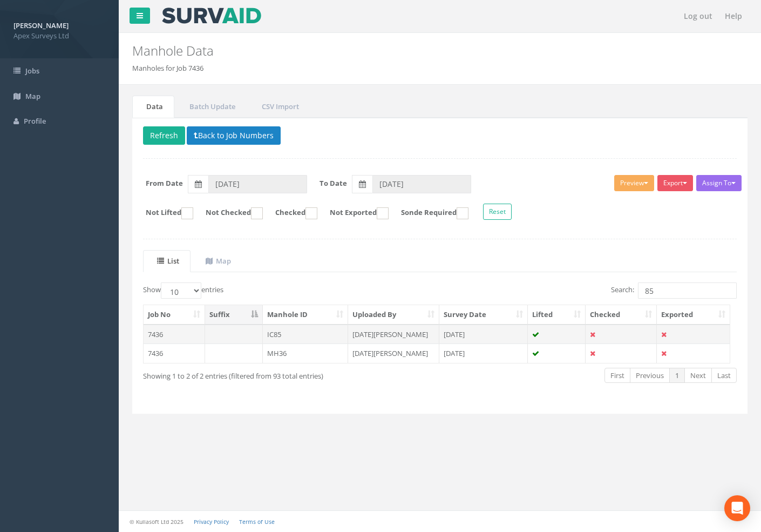
click at [157, 336] on td "7436" at bounding box center [175, 333] width 62 height 19
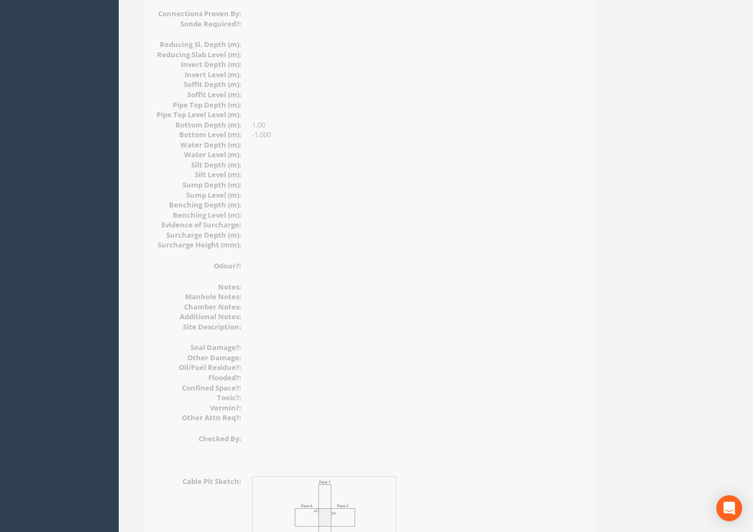
scroll to position [1133, 0]
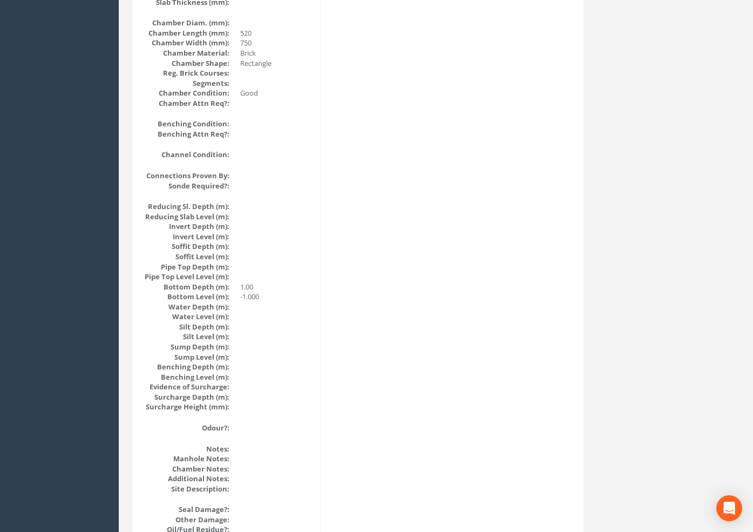
drag, startPoint x: 338, startPoint y: 318, endPoint x: 337, endPoint y: 303, distance: 14.6
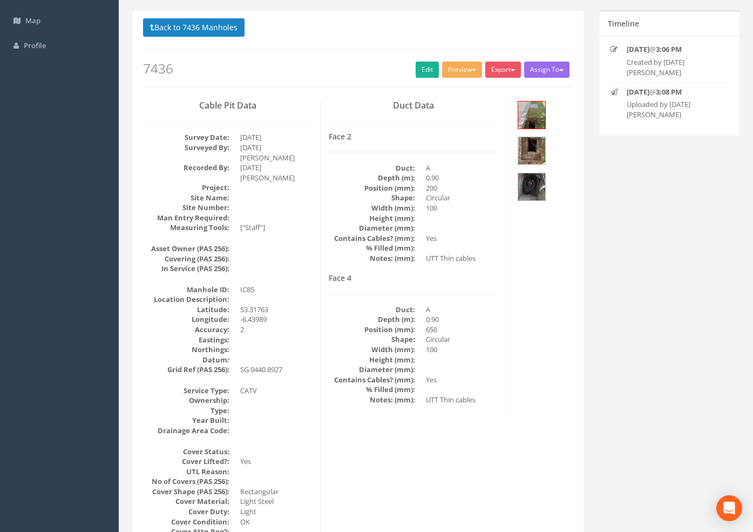
scroll to position [0, 0]
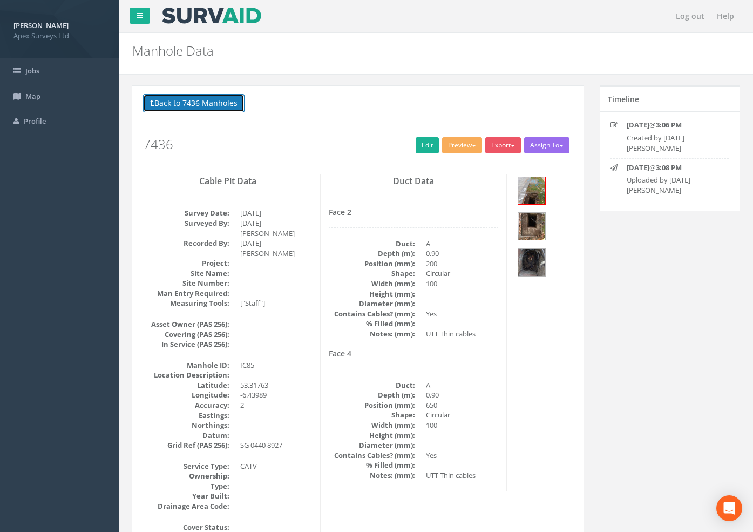
click at [202, 100] on button "Back to 7436 Manholes" at bounding box center [193, 103] width 101 height 18
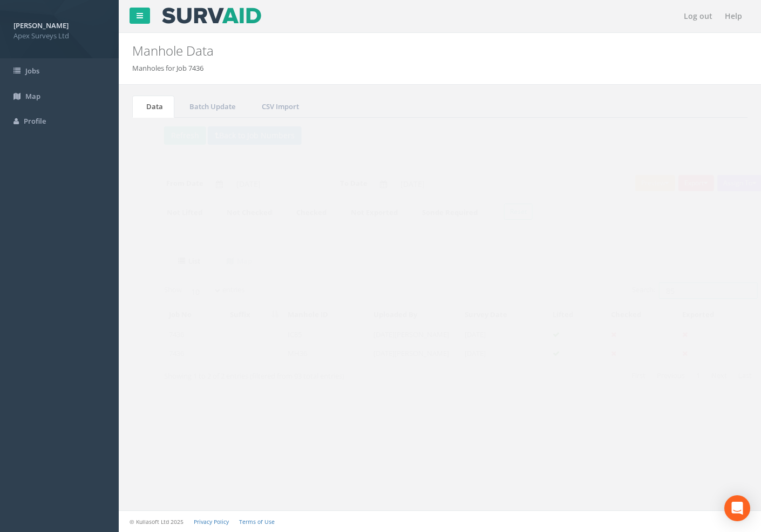
click at [657, 290] on input "85" at bounding box center [687, 290] width 99 height 16
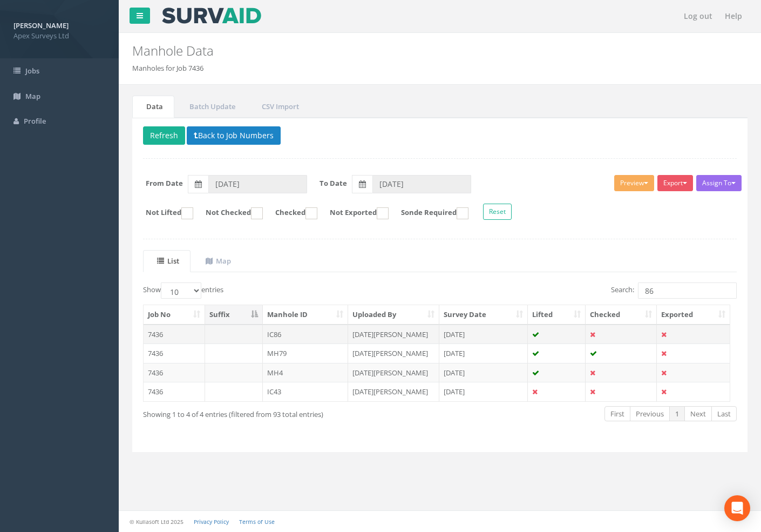
click at [159, 330] on td "7436" at bounding box center [175, 333] width 62 height 19
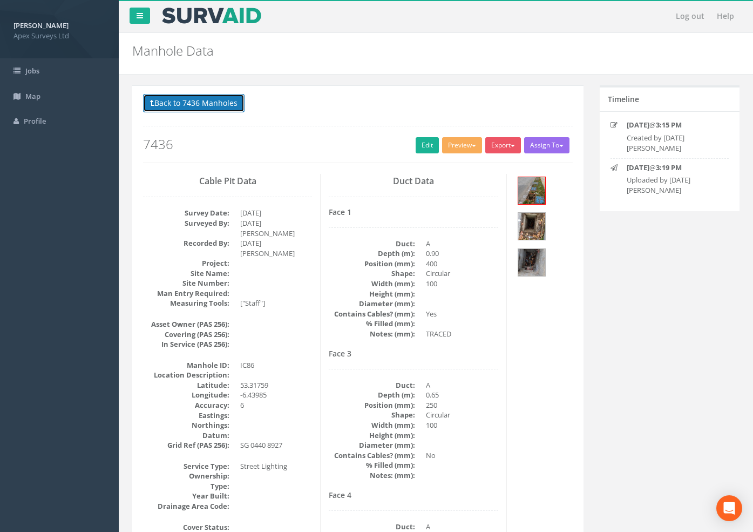
click at [223, 97] on button "Back to 7436 Manholes" at bounding box center [193, 103] width 101 height 18
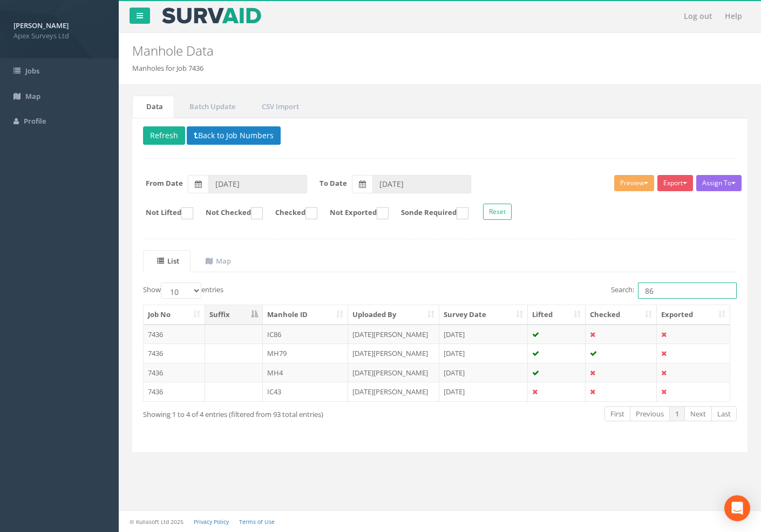
drag, startPoint x: 672, startPoint y: 290, endPoint x: 648, endPoint y: 290, distance: 24.3
click at [648, 290] on input "86" at bounding box center [687, 290] width 99 height 16
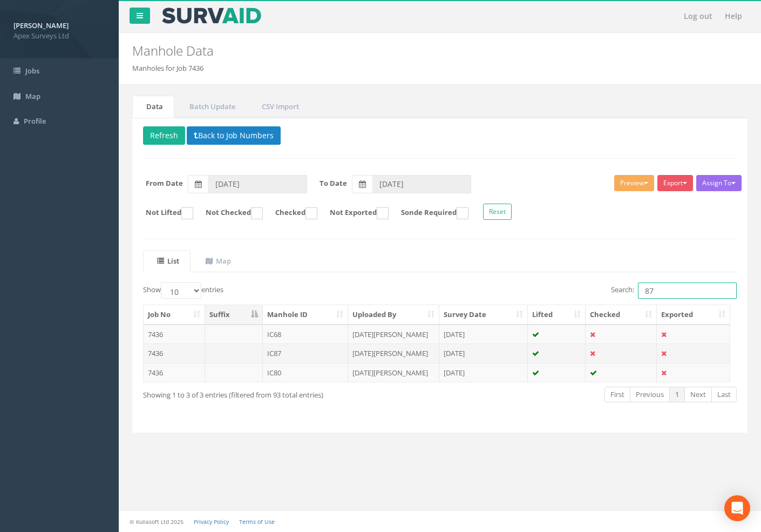
type input "87"
click at [155, 349] on td "7436" at bounding box center [175, 352] width 62 height 19
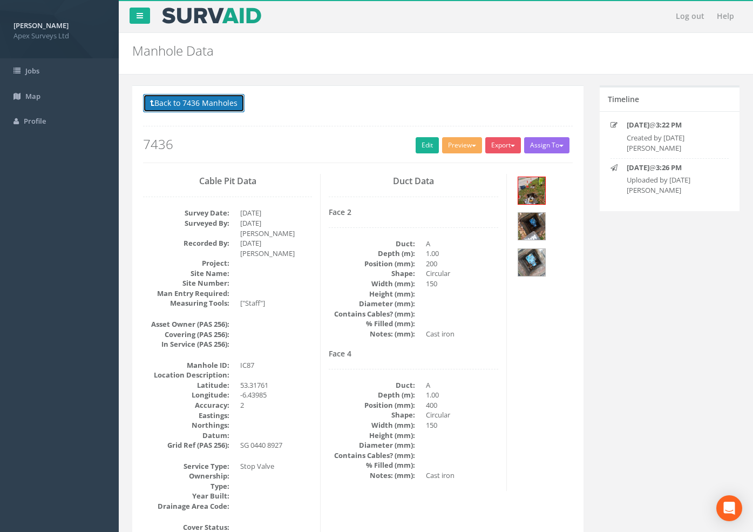
click at [178, 104] on button "Back to 7436 Manholes" at bounding box center [193, 103] width 101 height 18
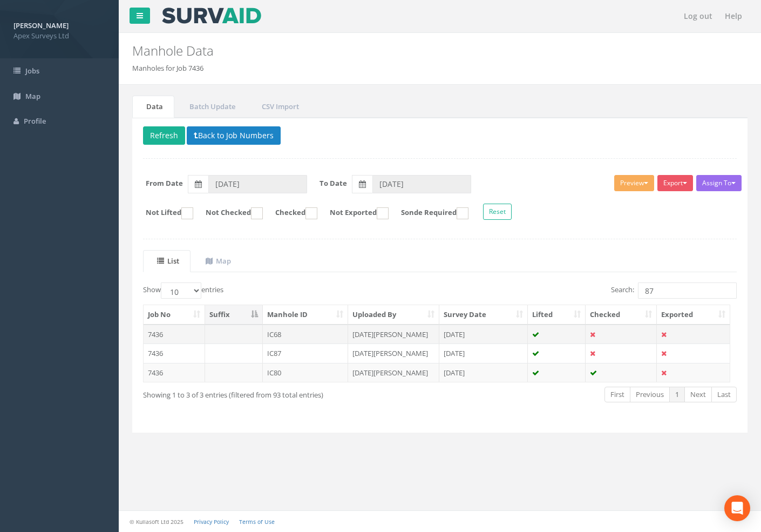
click at [157, 334] on td "7436" at bounding box center [175, 333] width 62 height 19
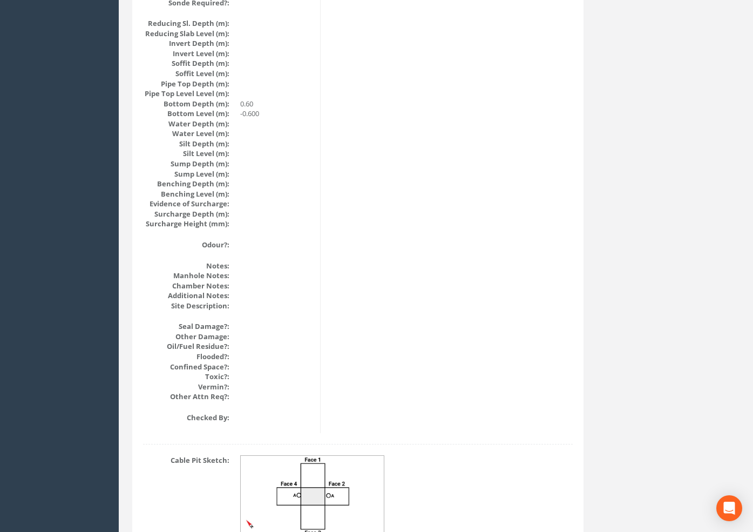
scroll to position [1133, 0]
